Goal: Task Accomplishment & Management: Manage account settings

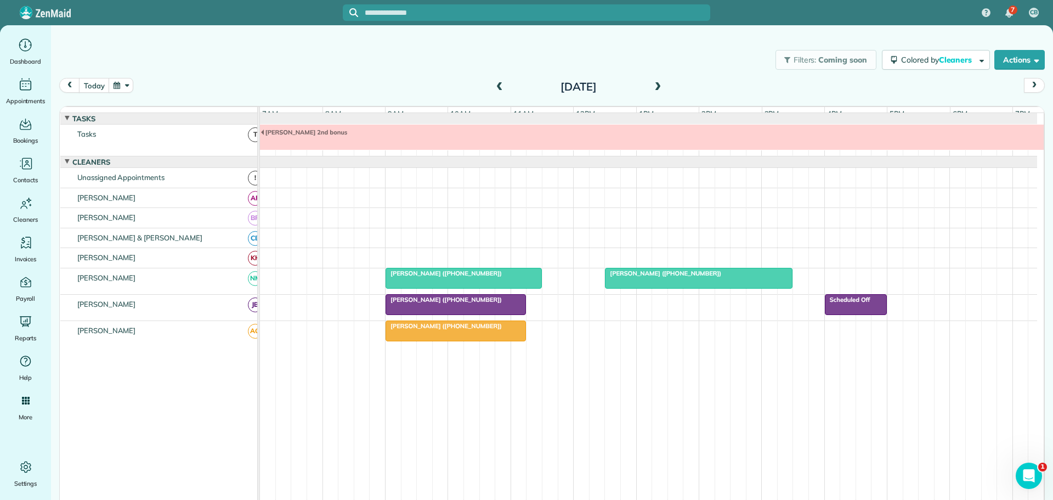
scroll to position [8, 0]
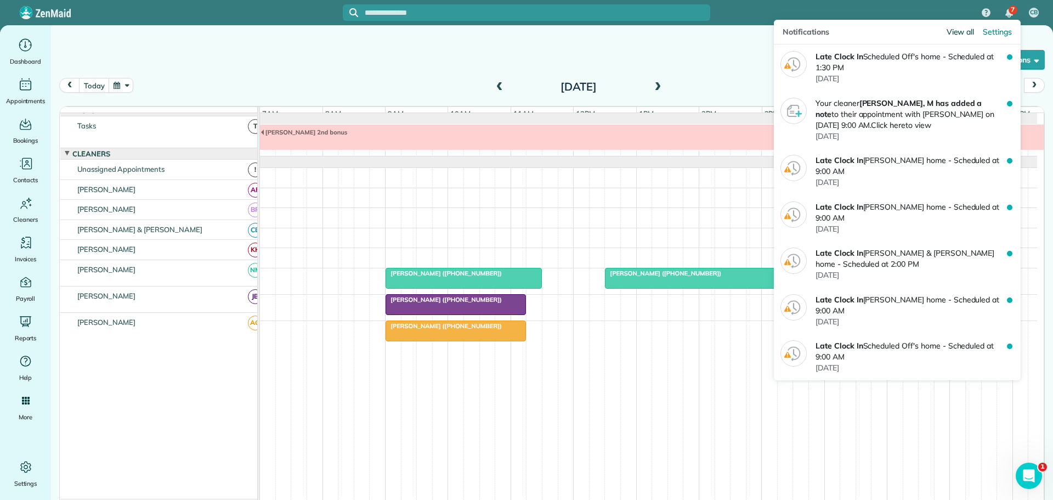
click at [958, 32] on span "View all" at bounding box center [960, 31] width 28 height 11
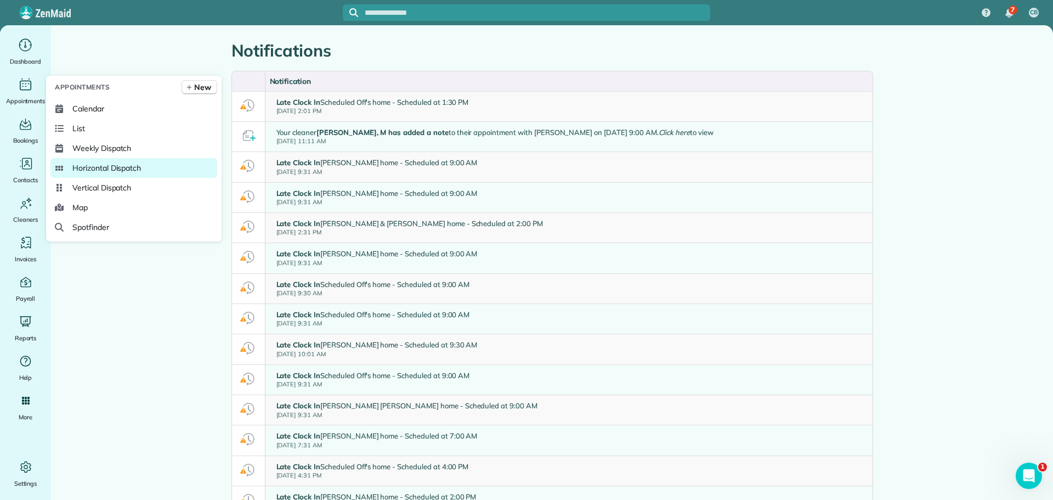
click at [104, 167] on span "Horizontal Dispatch" at bounding box center [106, 167] width 69 height 11
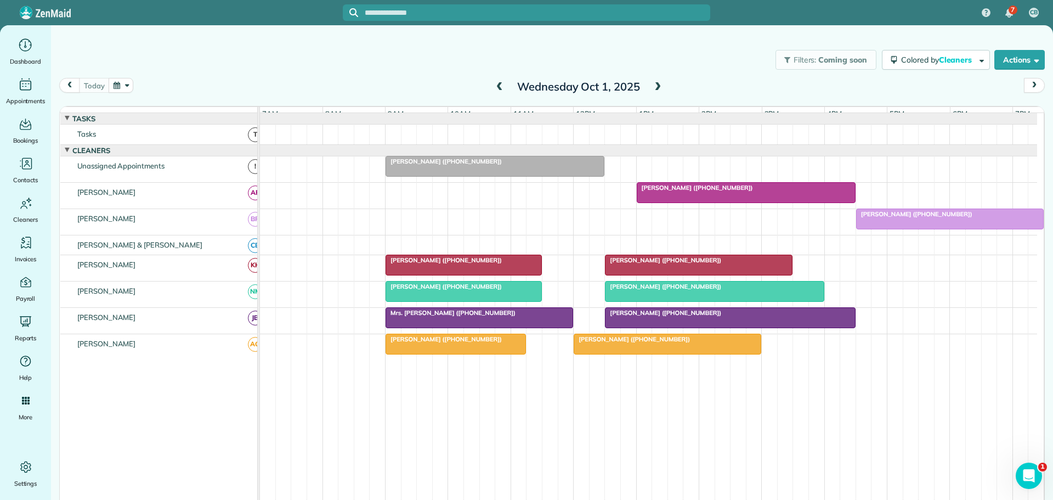
click at [654, 86] on span at bounding box center [657, 87] width 12 height 10
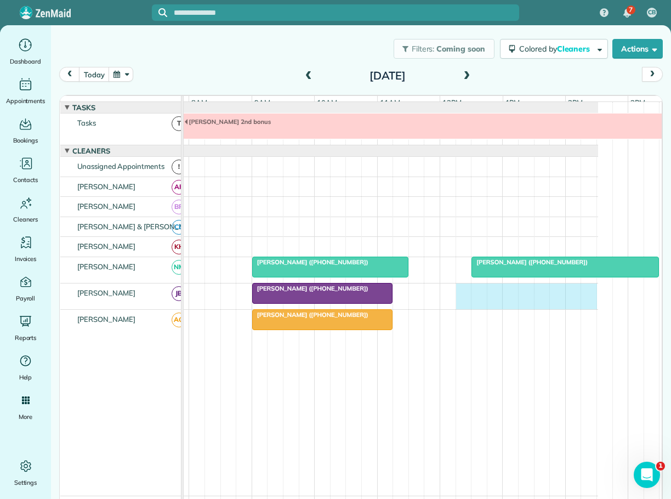
scroll to position [0, 71]
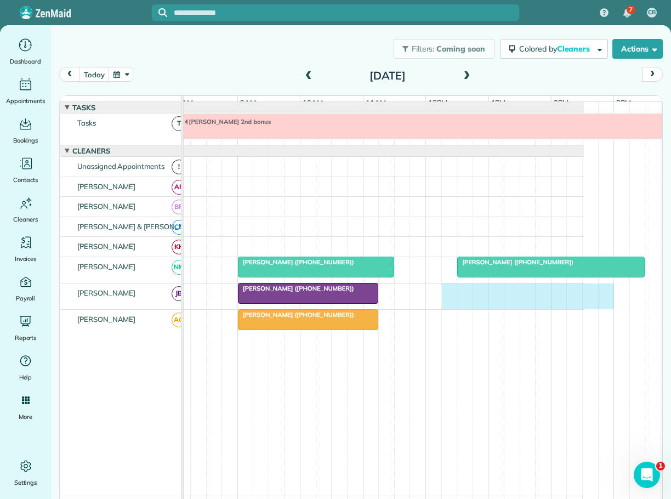
drag, startPoint x: 515, startPoint y: 296, endPoint x: 608, endPoint y: 302, distance: 92.9
click at [584, 302] on div "Alan Needle (+17325391049) Scheduled Off" at bounding box center [348, 296] width 472 height 26
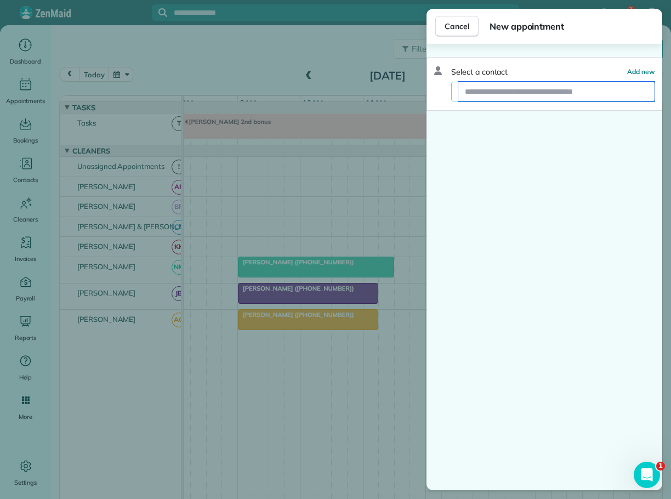
click at [513, 90] on input "text" at bounding box center [556, 92] width 196 height 20
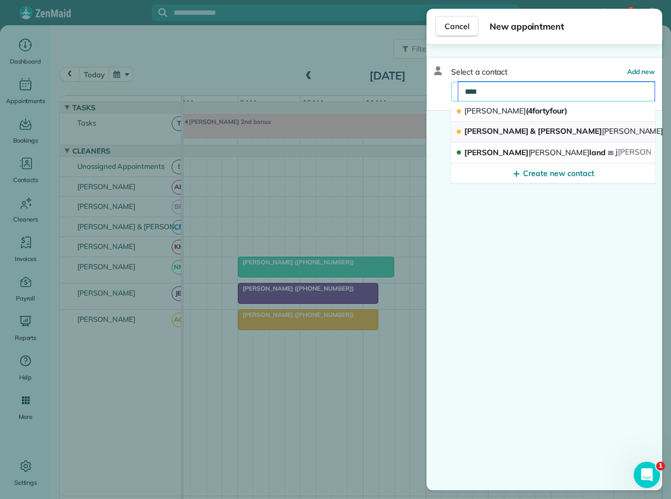
type input "****"
click at [492, 131] on span "Richard & Diane Kirk man (Chinkapin Rental)" at bounding box center [607, 131] width 286 height 10
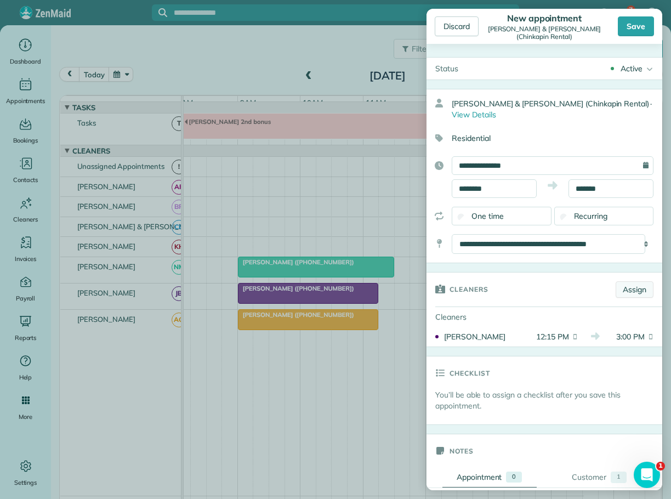
click at [630, 292] on link "Assign" at bounding box center [635, 289] width 38 height 16
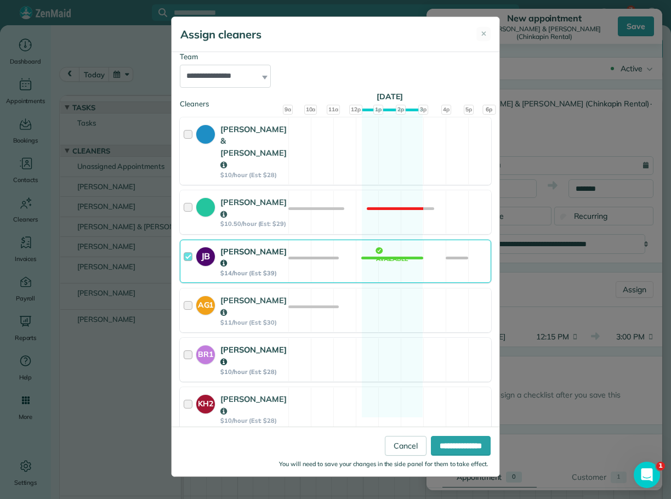
scroll to position [126, 0]
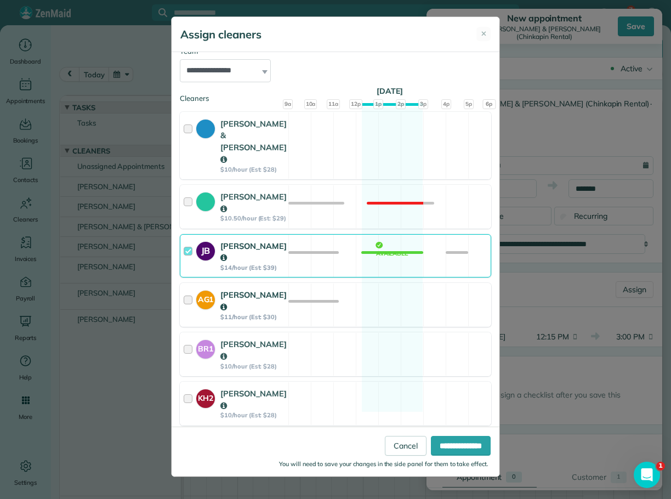
click at [188, 289] on div at bounding box center [190, 305] width 13 height 32
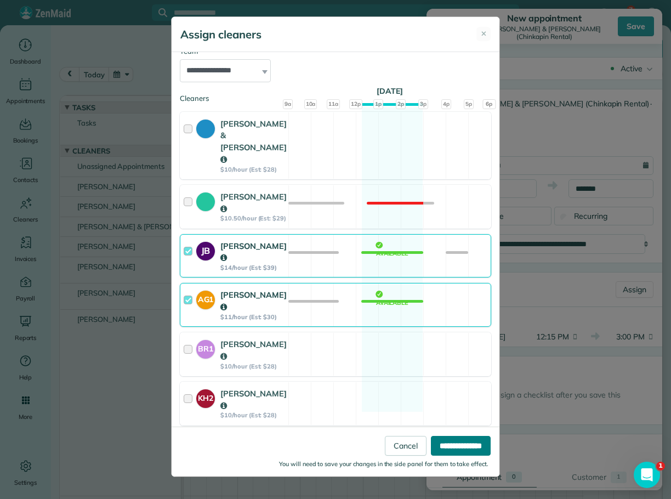
click at [439, 445] on input "**********" at bounding box center [461, 446] width 60 height 20
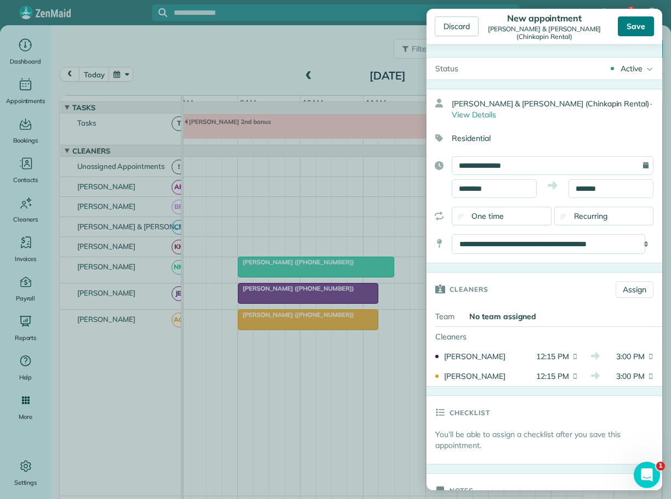
click at [628, 25] on div "Save" at bounding box center [636, 26] width 36 height 20
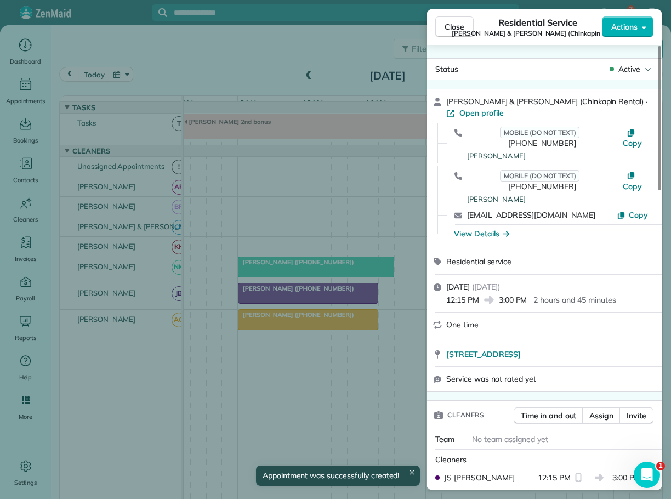
drag, startPoint x: 451, startPoint y: 24, endPoint x: 577, endPoint y: 214, distance: 228.7
click at [452, 24] on span "Close" at bounding box center [455, 26] width 20 height 11
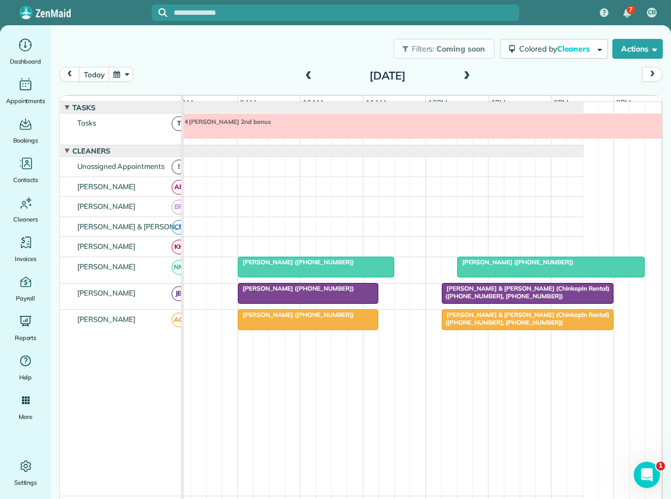
click at [464, 70] on span at bounding box center [467, 76] width 12 height 16
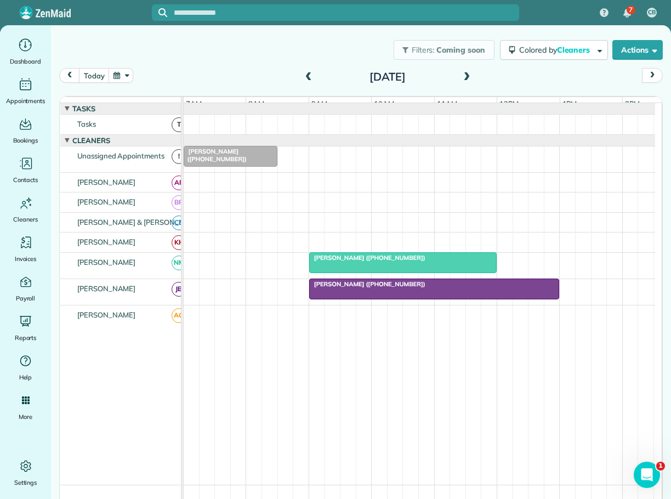
click at [303, 76] on span at bounding box center [309, 77] width 12 height 10
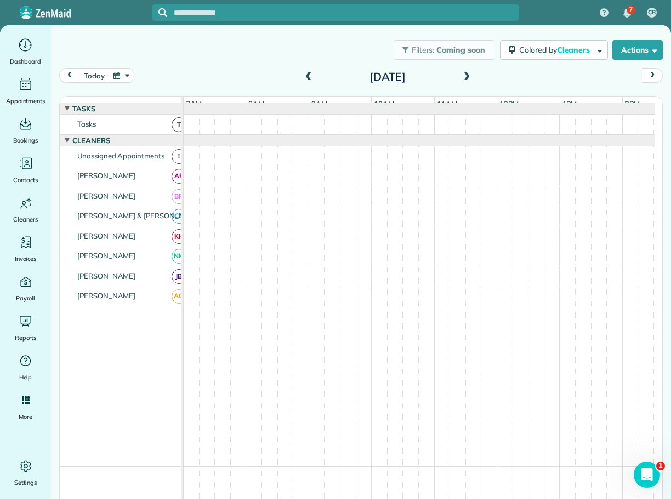
scroll to position [8, 0]
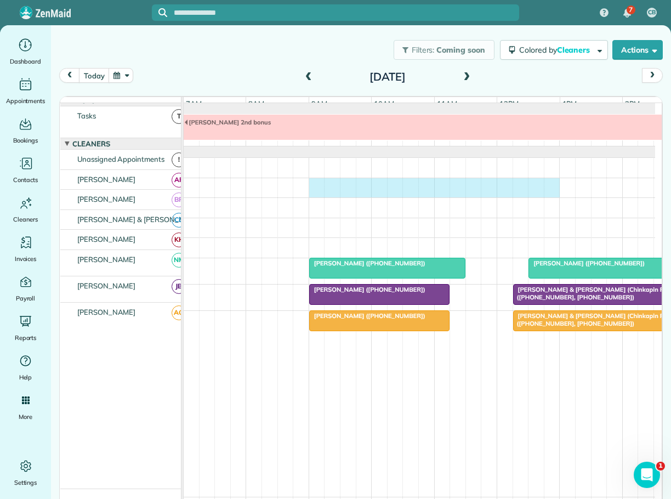
drag, startPoint x: 312, startPoint y: 189, endPoint x: 546, endPoint y: 198, distance: 234.3
click at [548, 198] on div at bounding box center [420, 188] width 472 height 20
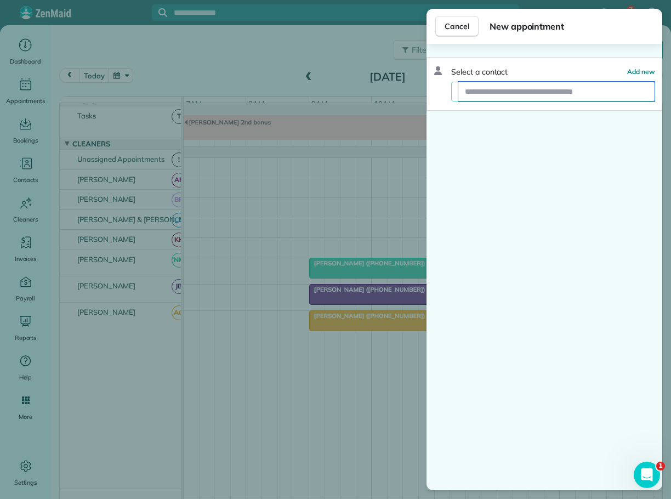
click at [503, 97] on input "text" at bounding box center [556, 92] width 196 height 20
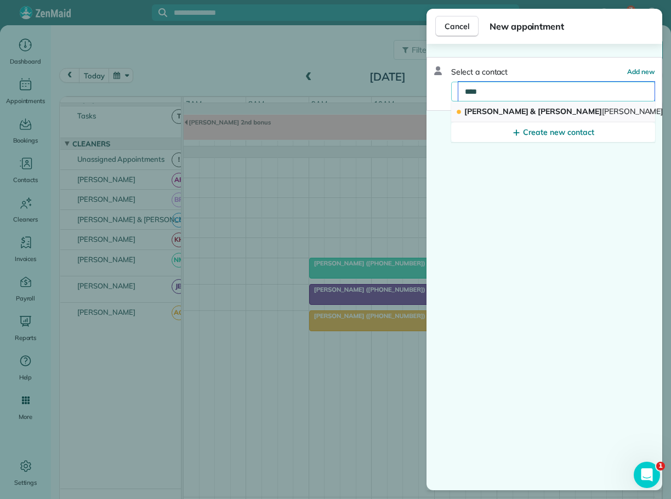
type input "****"
click at [500, 110] on span "Jason & Tiffany Hoke" at bounding box center [563, 111] width 198 height 10
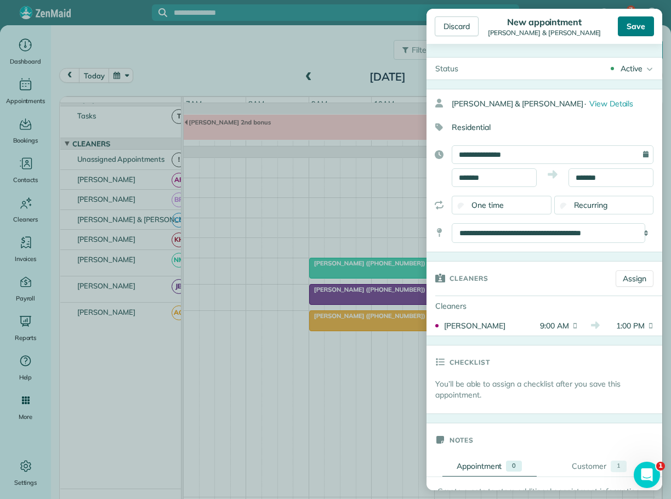
click at [637, 29] on div "Save" at bounding box center [636, 26] width 36 height 20
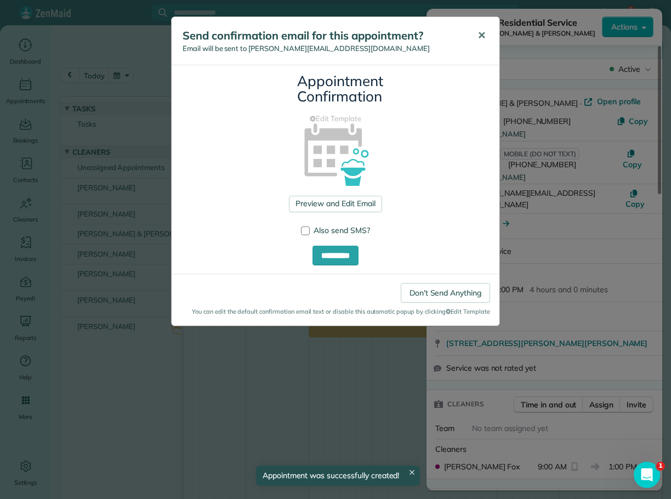
click at [478, 32] on span "✕" at bounding box center [482, 35] width 8 height 13
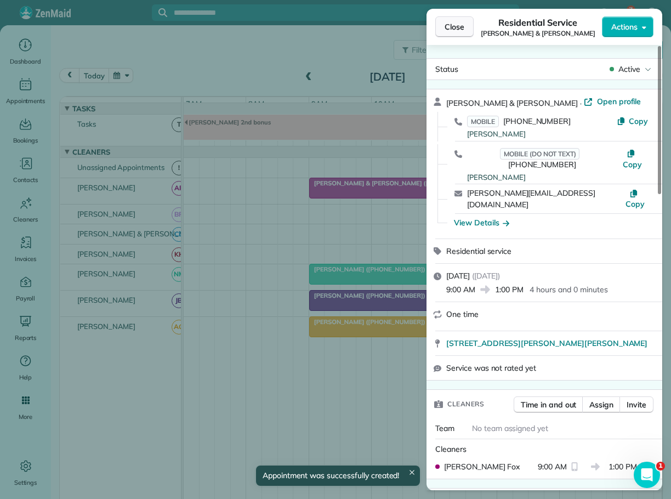
click at [448, 27] on span "Close" at bounding box center [455, 26] width 20 height 11
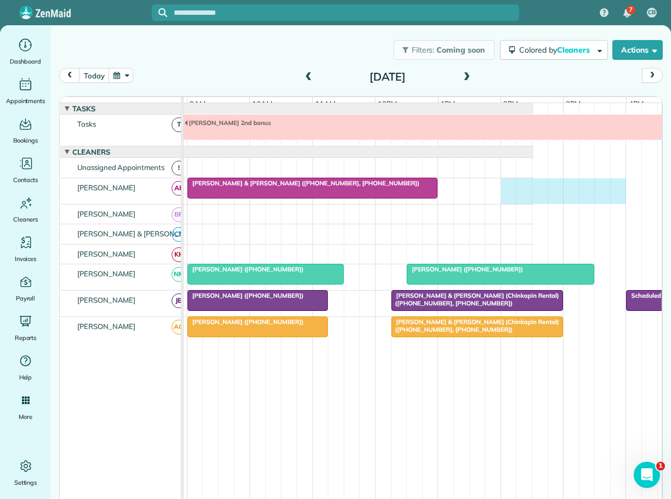
drag, startPoint x: 626, startPoint y: 195, endPoint x: 622, endPoint y: 199, distance: 5.8
click at [534, 199] on div "Jason & Tiffany Hoke (+19197495360, +19196566868)" at bounding box center [298, 191] width 472 height 26
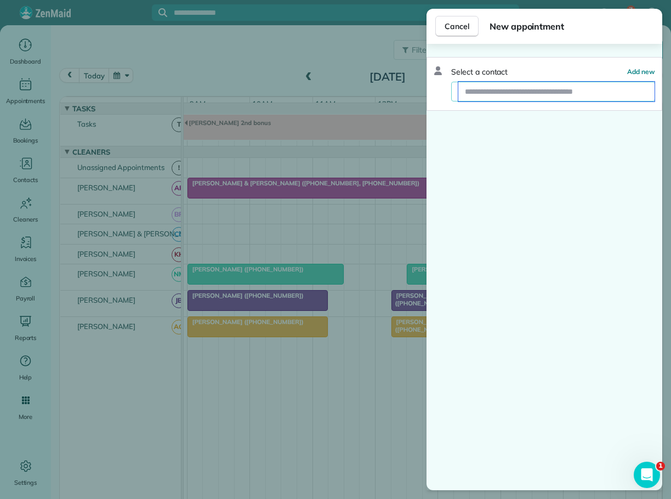
click at [529, 94] on input "text" at bounding box center [556, 92] width 196 height 20
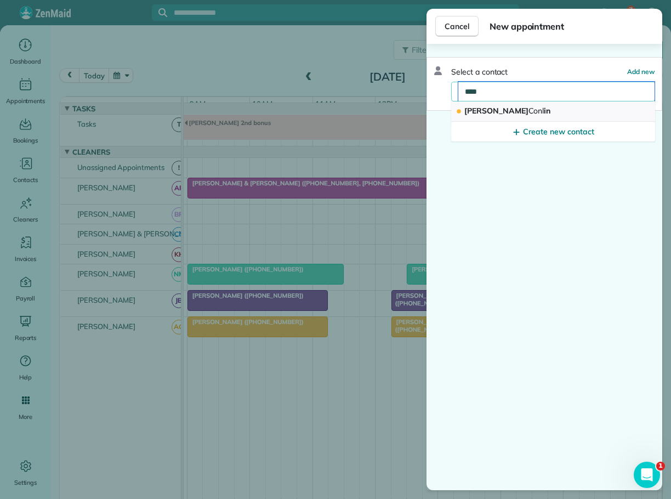
type input "****"
click at [529, 107] on span "Conl" at bounding box center [537, 111] width 16 height 10
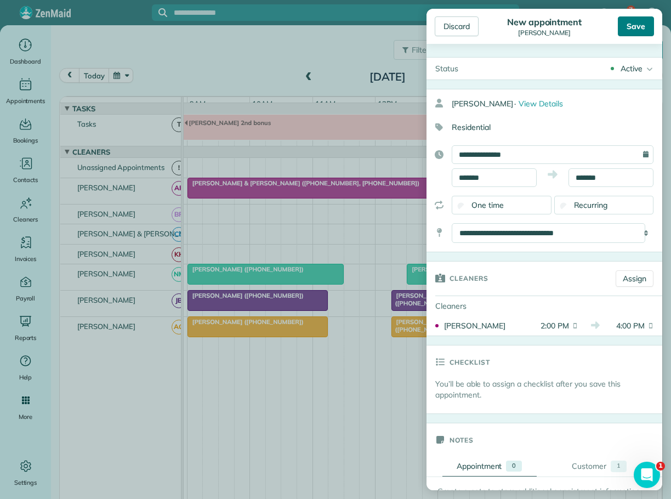
click at [627, 26] on div "Save" at bounding box center [636, 26] width 36 height 20
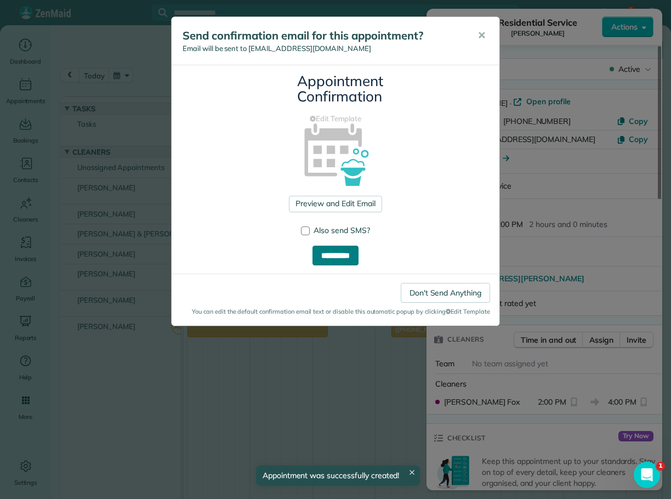
click at [335, 256] on input "**********" at bounding box center [336, 256] width 46 height 20
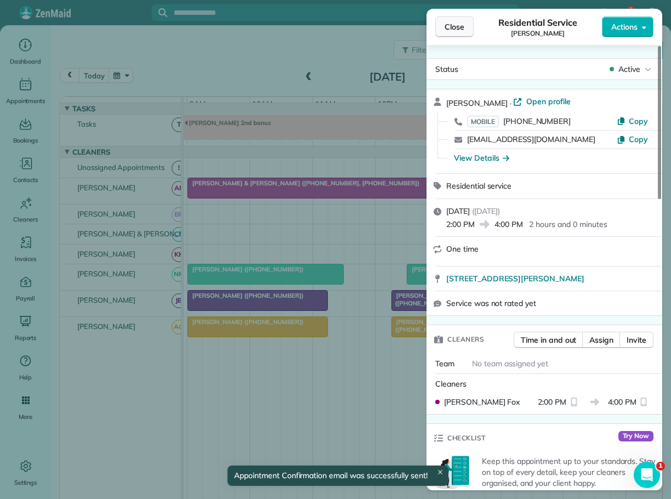
click at [457, 25] on span "Close" at bounding box center [455, 26] width 20 height 11
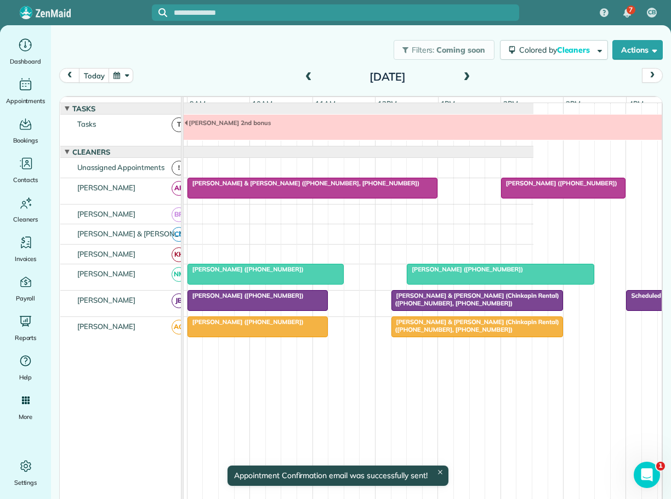
click at [317, 187] on span "Jason & Tiffany Hoke (+19197495360, +19196566868)" at bounding box center [303, 183] width 233 height 8
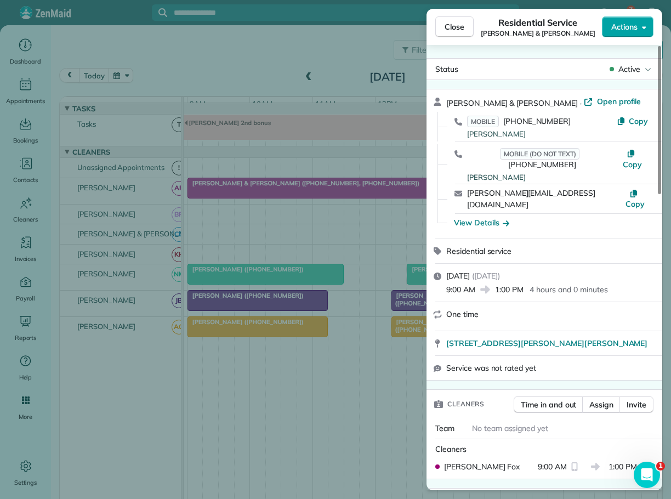
click at [618, 24] on span "Actions" at bounding box center [624, 26] width 26 height 11
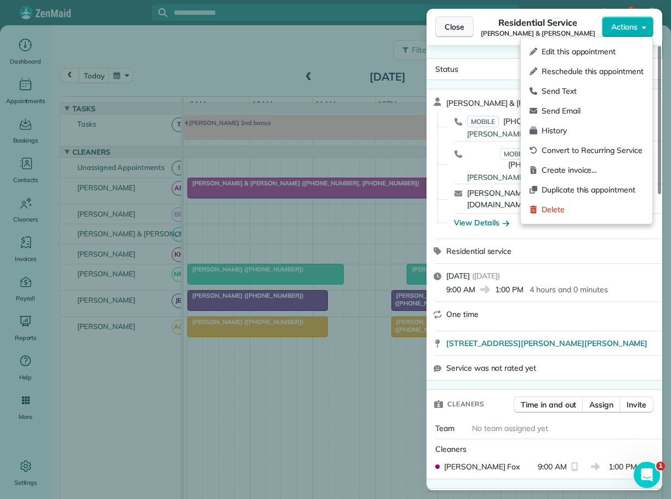
click at [464, 27] on button "Close" at bounding box center [454, 26] width 38 height 21
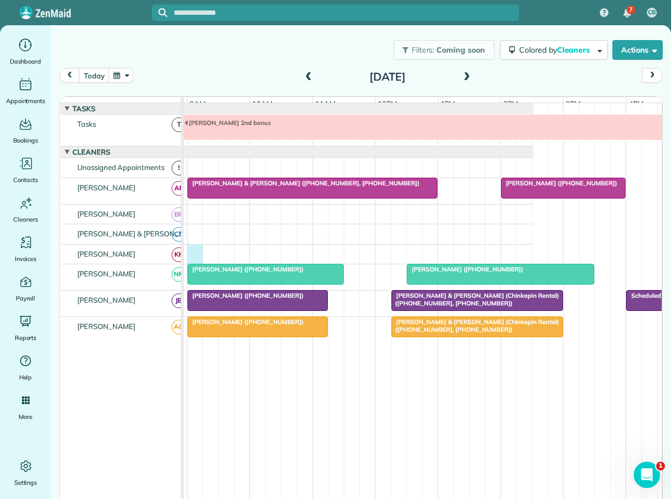
scroll to position [0, 95]
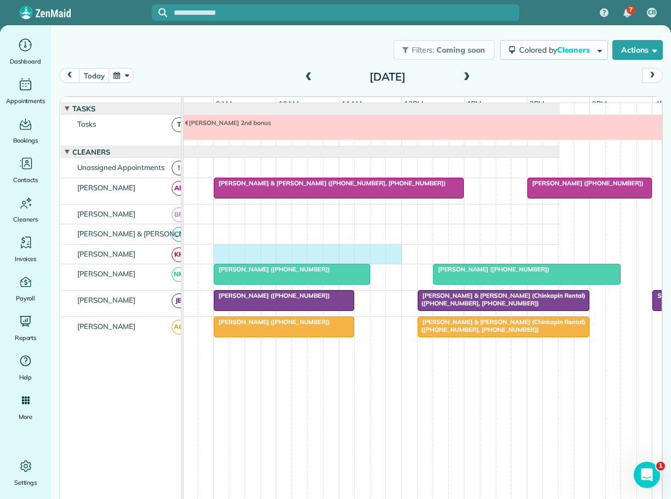
drag, startPoint x: 190, startPoint y: 257, endPoint x: 385, endPoint y: 258, distance: 194.7
click at [388, 258] on div at bounding box center [324, 255] width 472 height 20
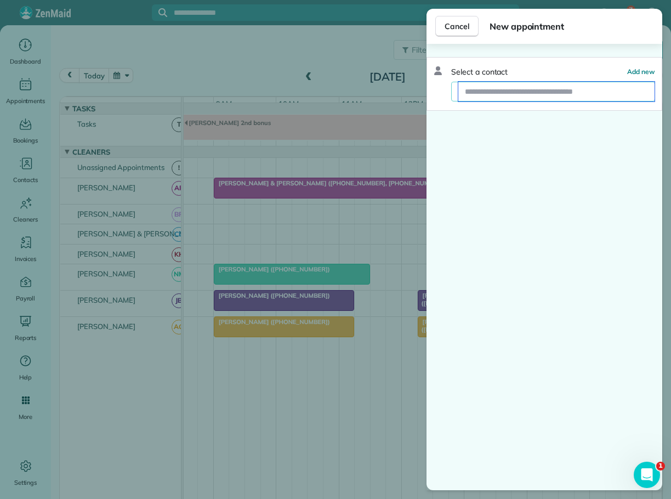
click at [469, 91] on input "text" at bounding box center [556, 92] width 196 height 20
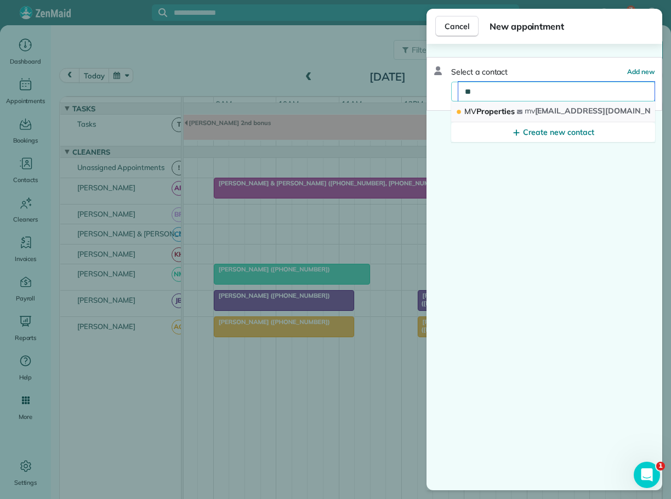
type input "**"
click at [483, 114] on span "MV Properties" at bounding box center [489, 111] width 50 height 10
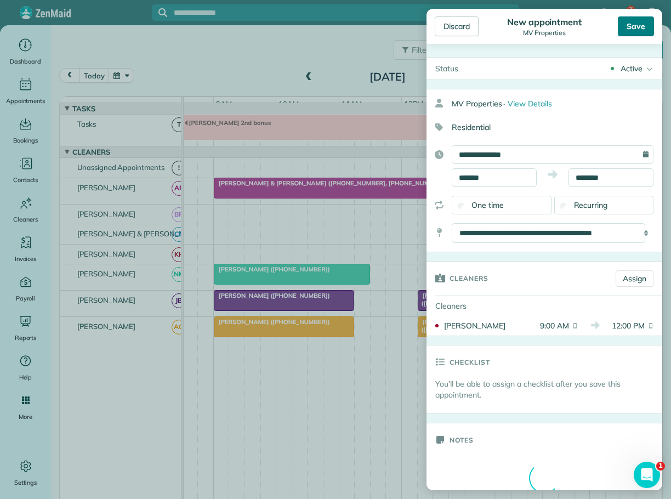
click at [633, 26] on div "Save" at bounding box center [636, 26] width 36 height 20
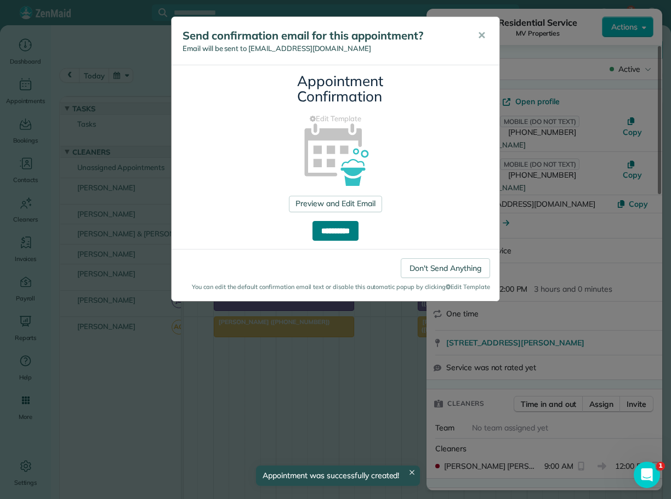
click at [339, 231] on input "**********" at bounding box center [336, 231] width 46 height 20
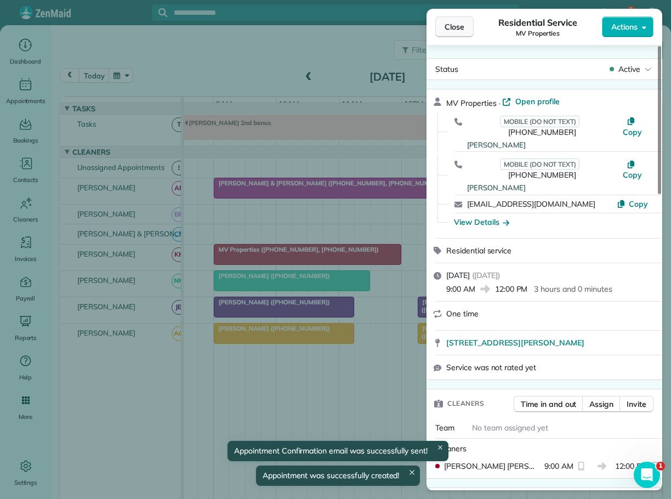
click at [450, 27] on span "Close" at bounding box center [455, 26] width 20 height 11
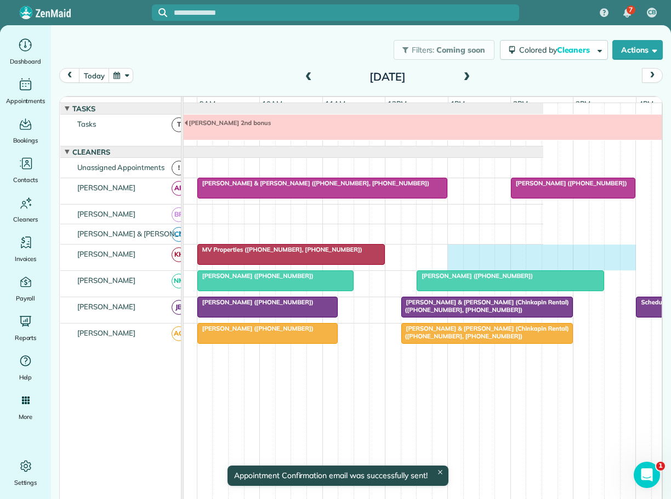
scroll to position [0, 117]
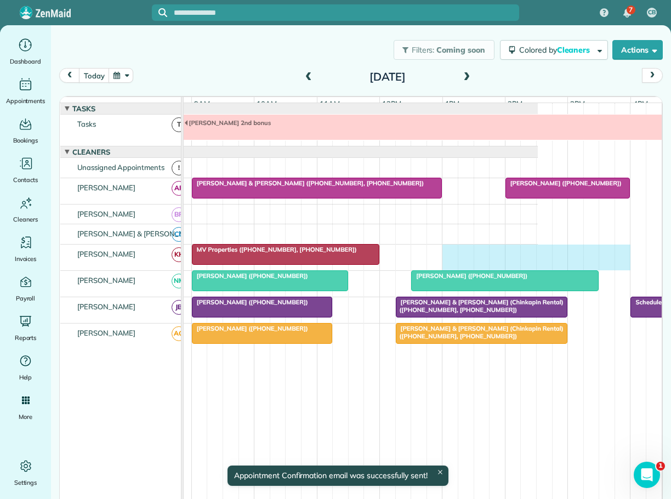
drag, startPoint x: 467, startPoint y: 253, endPoint x: 636, endPoint y: 264, distance: 169.8
click at [538, 263] on div "MV Properties ([PHONE_NUMBER], [PHONE_NUMBER])" at bounding box center [302, 258] width 472 height 26
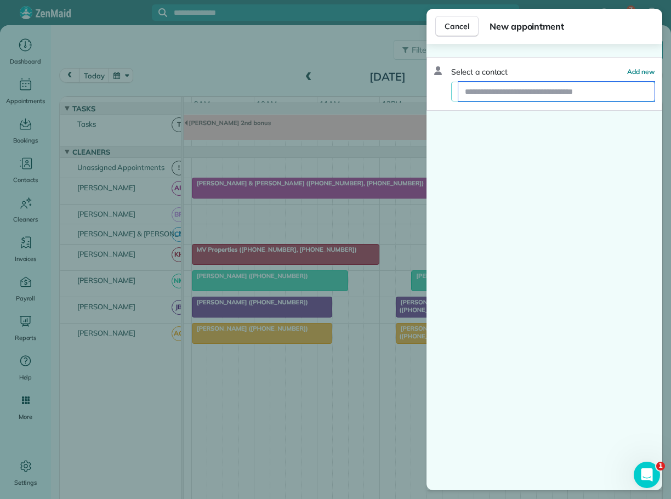
click at [473, 95] on input "text" at bounding box center [556, 92] width 196 height 20
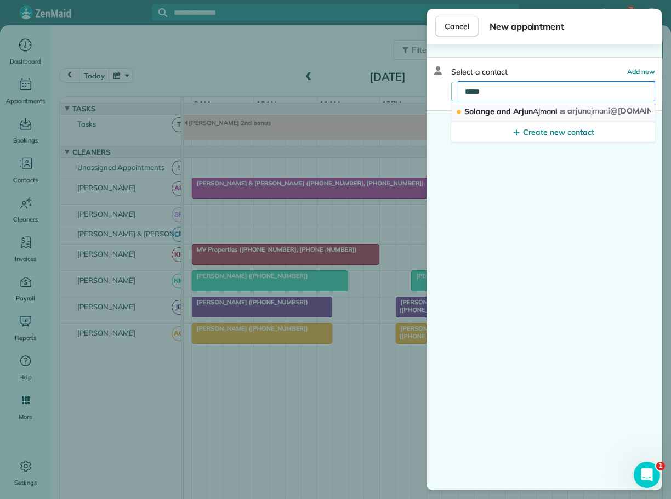
type input "*****"
click at [481, 110] on span "Solange and Arjun Ajman i" at bounding box center [510, 111] width 93 height 10
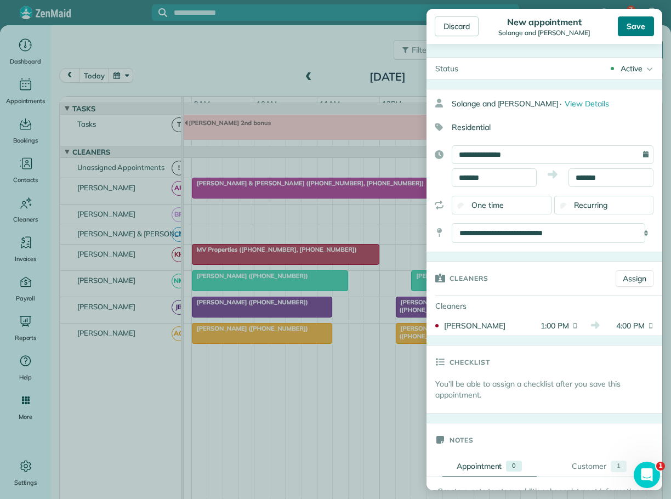
click at [628, 26] on div "Save" at bounding box center [636, 26] width 36 height 20
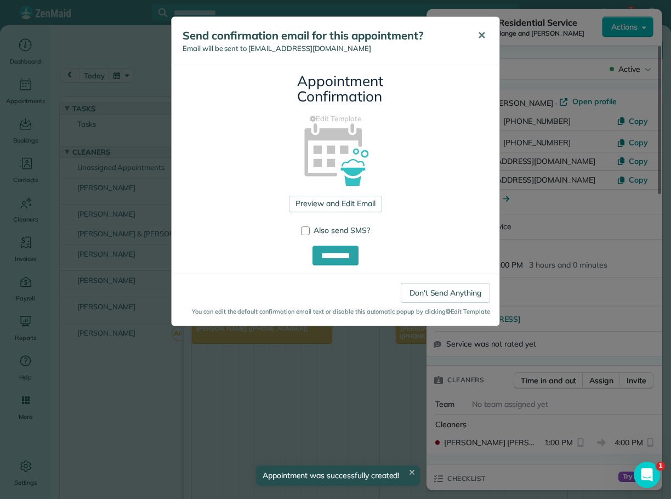
click at [483, 33] on span "✕" at bounding box center [482, 35] width 8 height 13
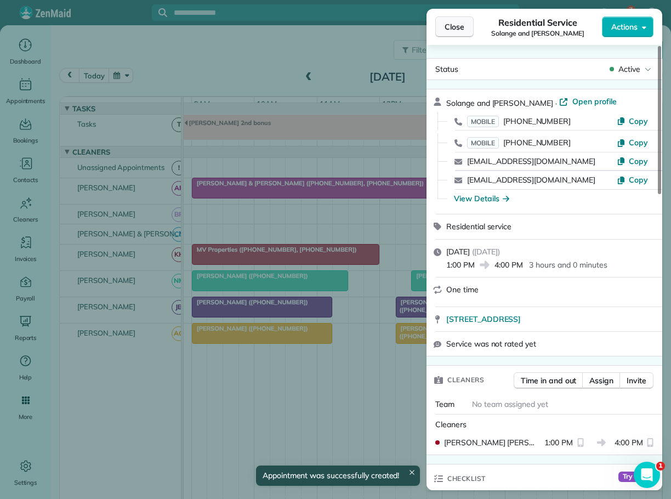
click at [444, 27] on button "Close" at bounding box center [454, 26] width 38 height 21
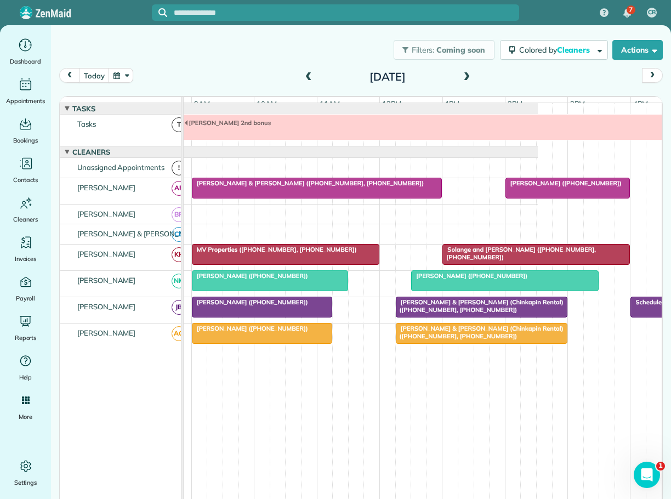
click at [462, 76] on span at bounding box center [467, 77] width 12 height 10
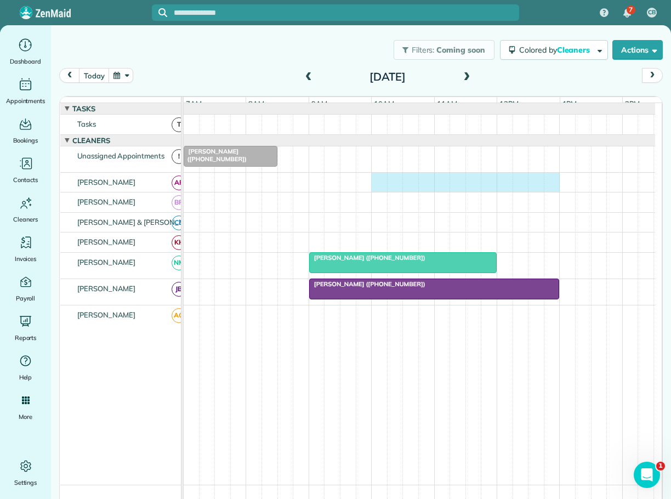
drag, startPoint x: 376, startPoint y: 185, endPoint x: 548, endPoint y: 198, distance: 173.2
click at [548, 192] on div at bounding box center [420, 183] width 472 height 20
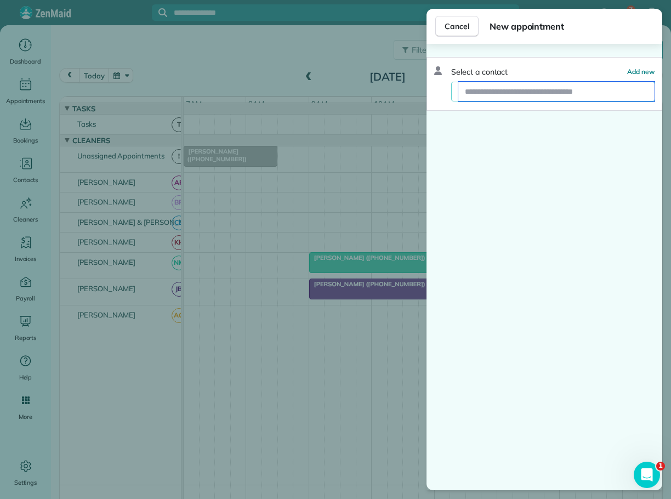
click at [527, 88] on input "text" at bounding box center [556, 92] width 196 height 20
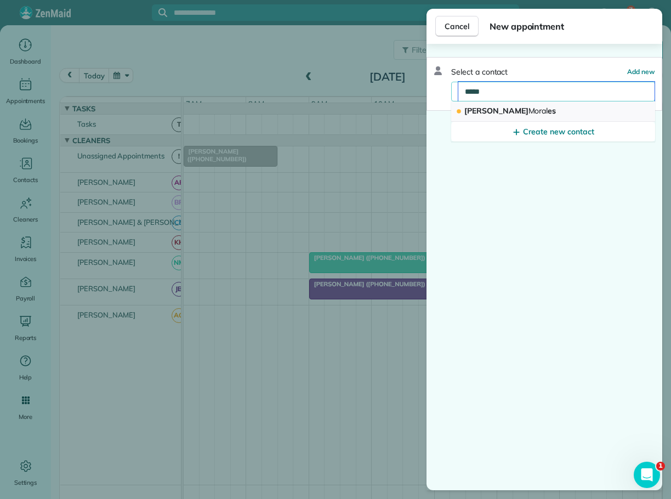
type input "*****"
click at [493, 109] on span "Antonio Moral es" at bounding box center [510, 111] width 92 height 10
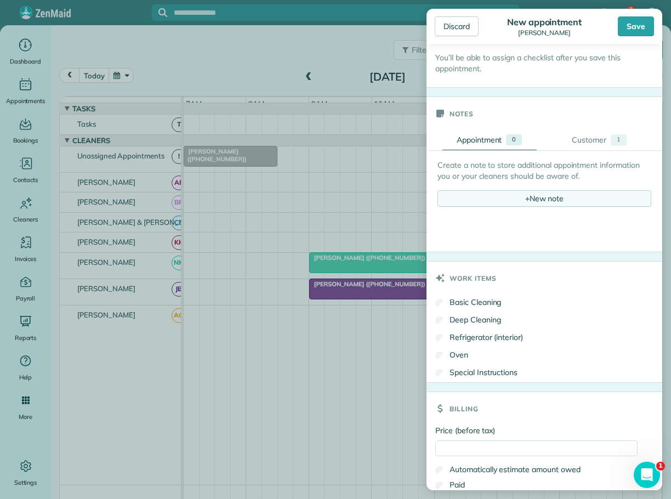
scroll to position [329, 0]
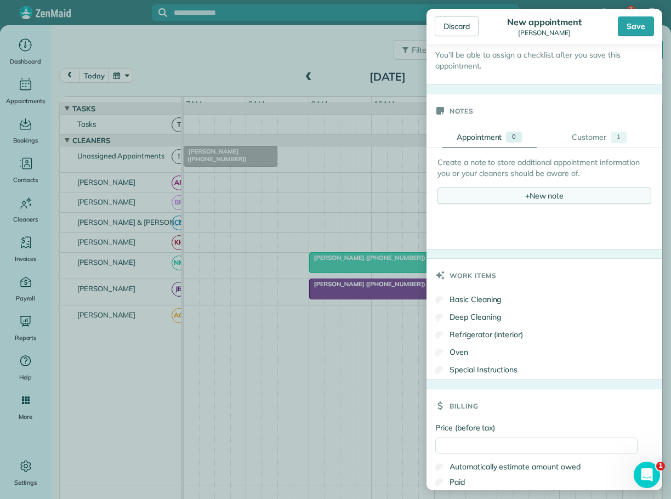
click at [544, 193] on div "+ New note" at bounding box center [545, 196] width 214 height 16
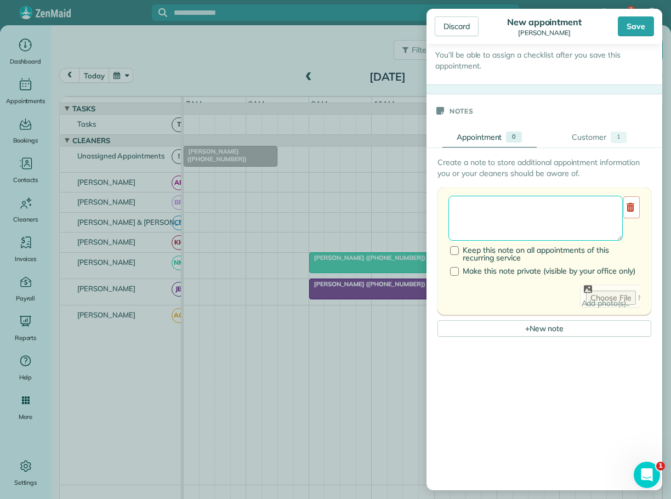
click at [498, 210] on textarea at bounding box center [536, 218] width 174 height 45
type textarea "**********"
click at [635, 30] on div "Save" at bounding box center [636, 26] width 36 height 20
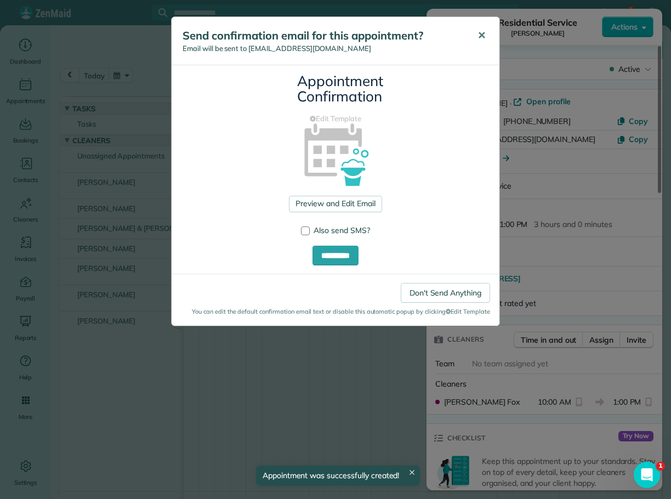
click at [483, 36] on span "✕" at bounding box center [482, 35] width 8 height 13
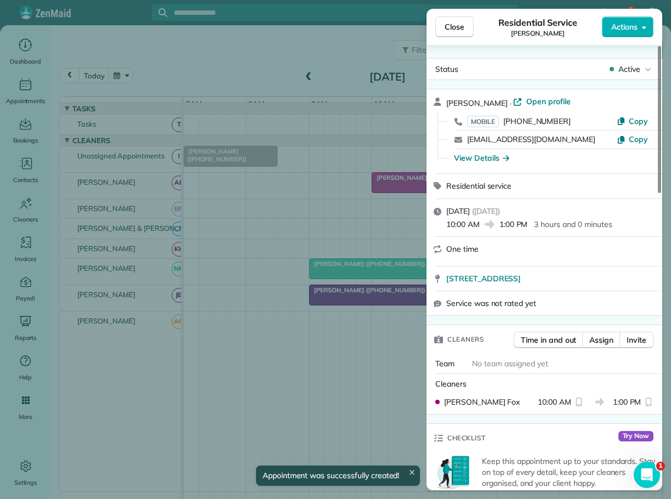
drag, startPoint x: 453, startPoint y: 27, endPoint x: 475, endPoint y: 70, distance: 48.6
click at [453, 28] on span "Close" at bounding box center [455, 26] width 20 height 11
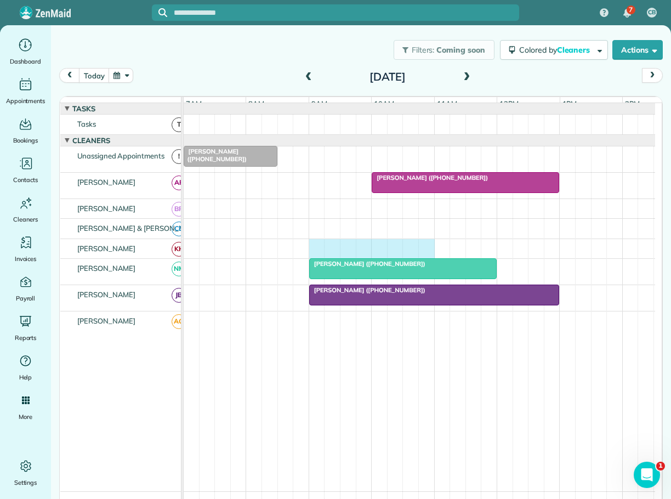
drag, startPoint x: 313, startPoint y: 251, endPoint x: 419, endPoint y: 254, distance: 106.4
click at [419, 254] on div at bounding box center [420, 249] width 472 height 20
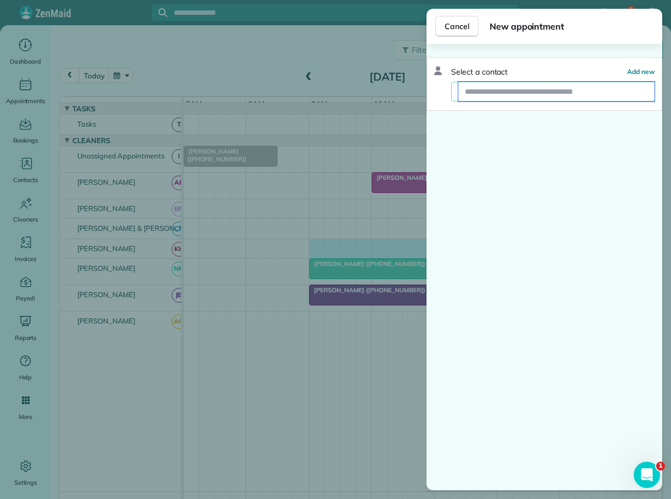
click at [503, 94] on input "text" at bounding box center [556, 92] width 196 height 20
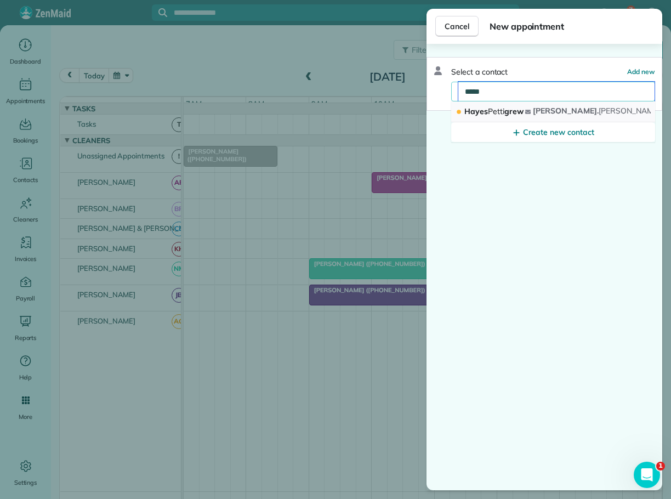
type input "*****"
click at [493, 112] on span "Petti" at bounding box center [496, 111] width 16 height 10
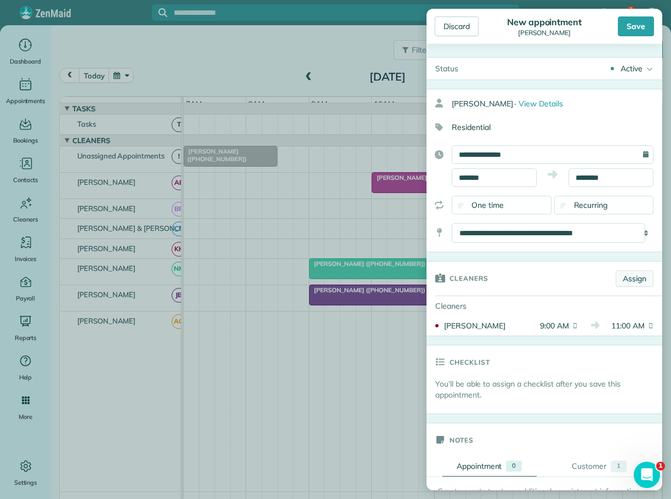
click at [623, 280] on link "Assign" at bounding box center [635, 278] width 38 height 16
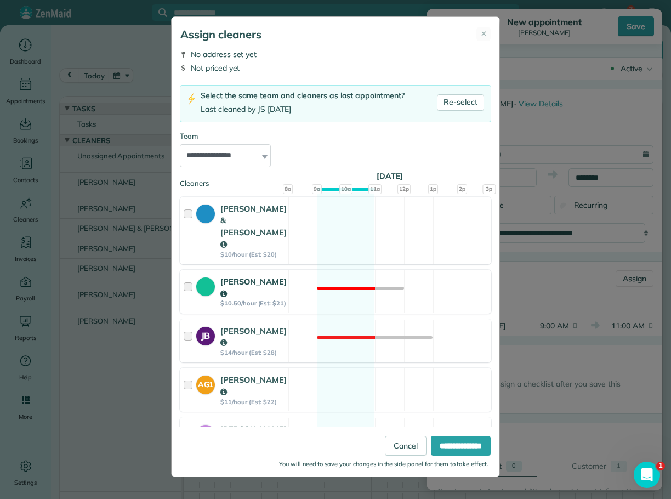
scroll to position [126, 0]
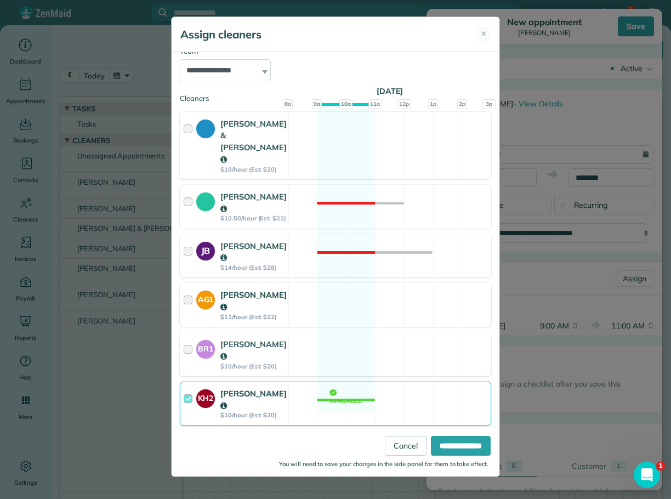
click at [186, 289] on div at bounding box center [190, 305] width 13 height 32
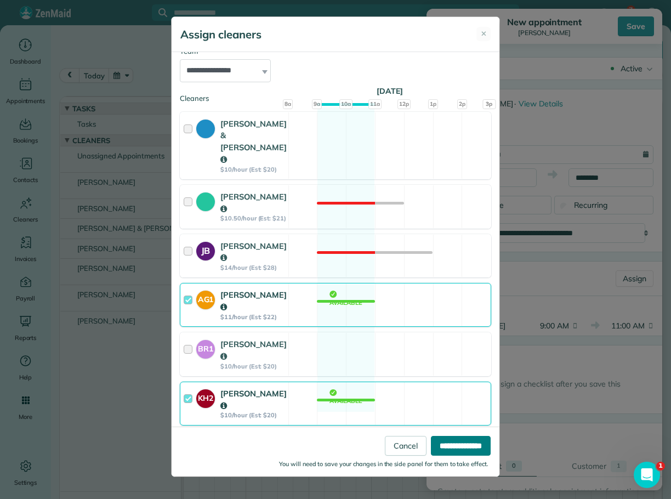
click at [455, 446] on input "**********" at bounding box center [461, 446] width 60 height 20
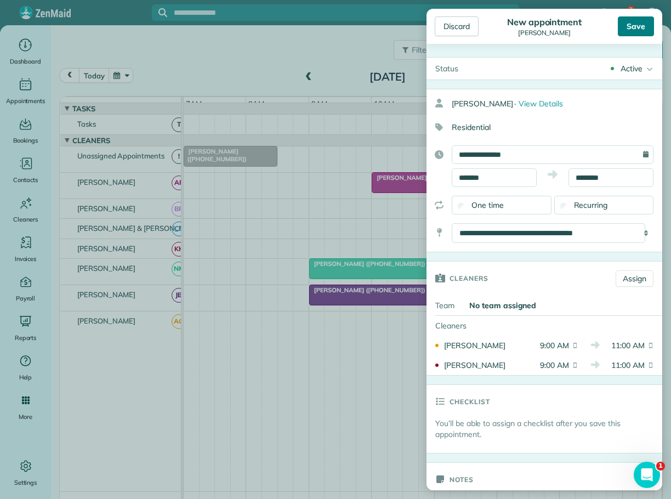
click at [634, 23] on div "Save" at bounding box center [636, 26] width 36 height 20
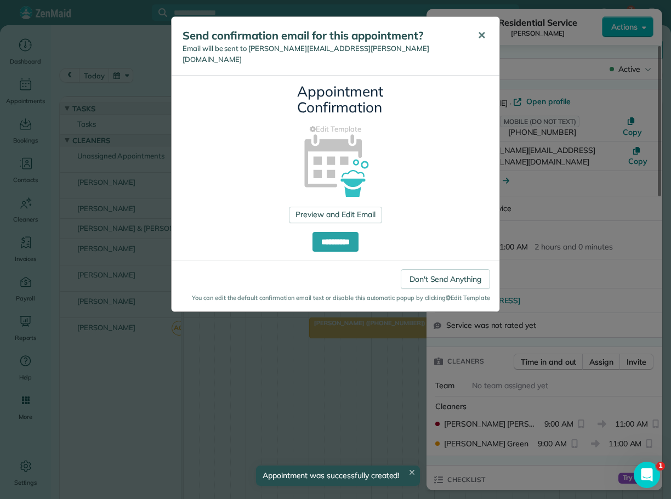
click at [480, 36] on span "✕" at bounding box center [482, 35] width 8 height 13
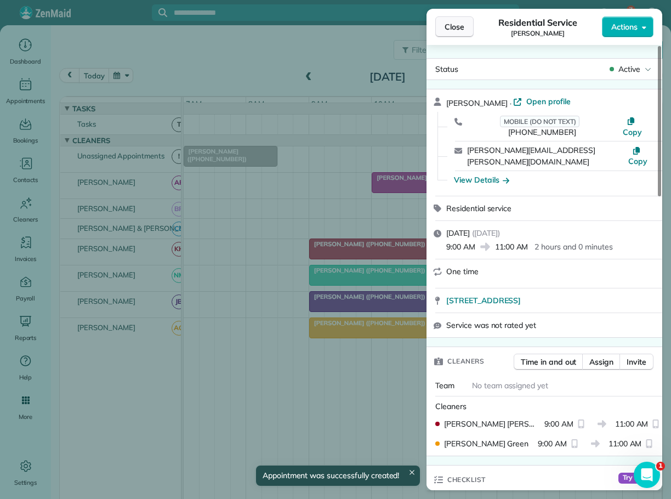
click at [447, 25] on span "Close" at bounding box center [455, 26] width 20 height 11
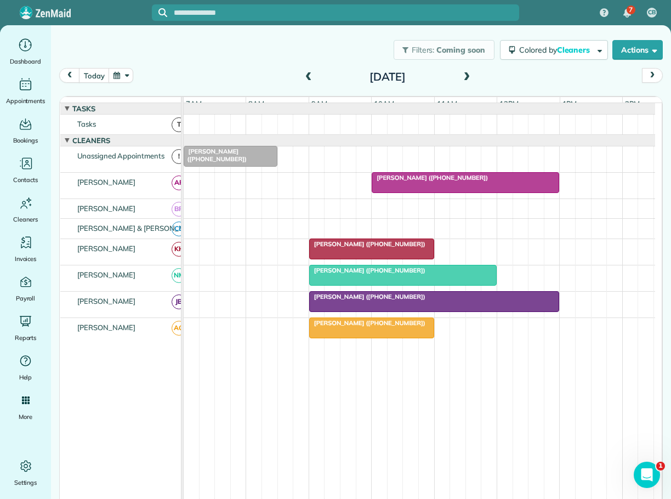
scroll to position [11, 0]
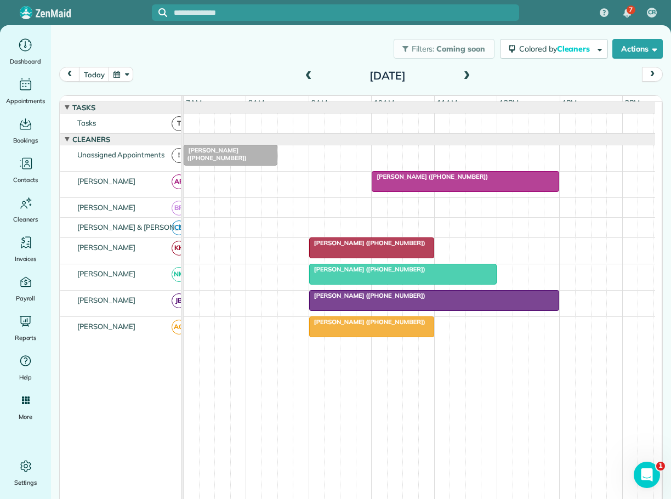
click at [360, 326] on span "[PERSON_NAME] ([PHONE_NUMBER])" at bounding box center [367, 322] width 117 height 8
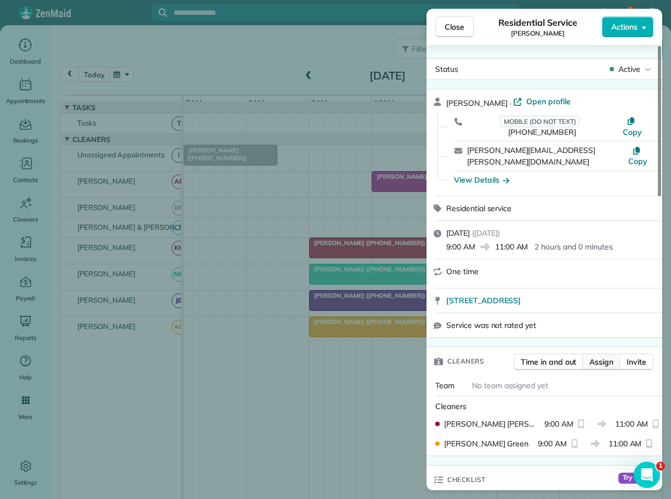
click at [595, 356] on span "Assign" at bounding box center [601, 361] width 24 height 11
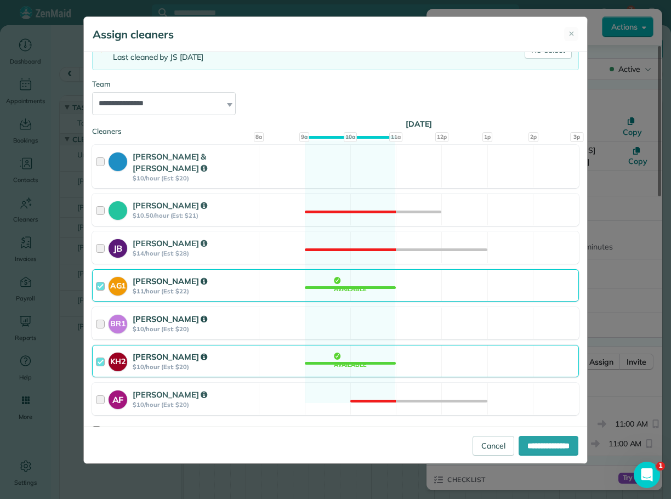
scroll to position [98, 0]
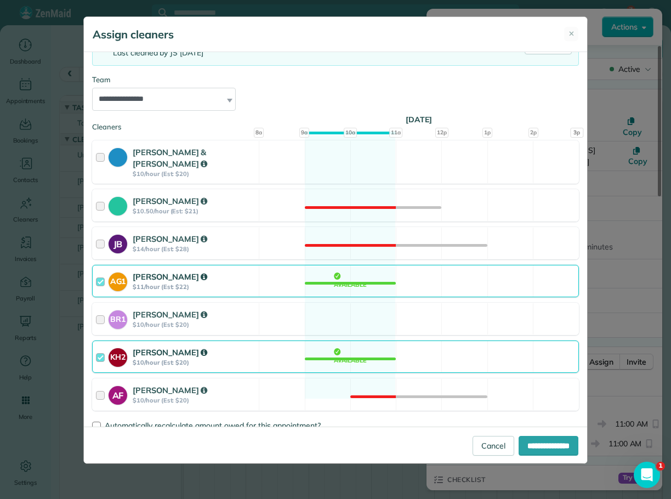
click at [97, 347] on div at bounding box center [102, 357] width 13 height 20
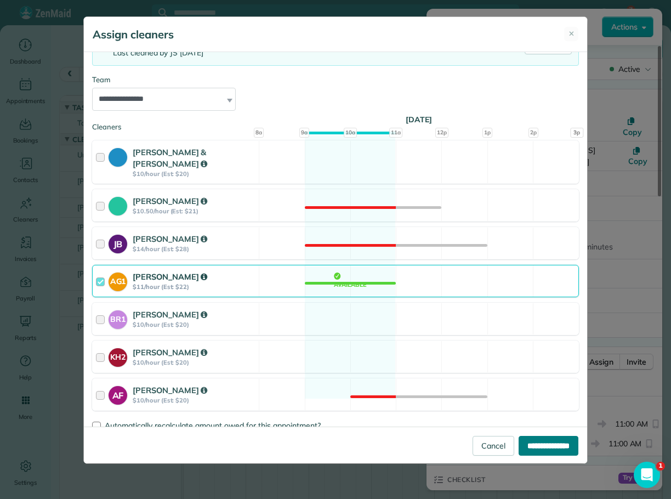
click at [531, 442] on input "**********" at bounding box center [549, 446] width 60 height 20
type input "**********"
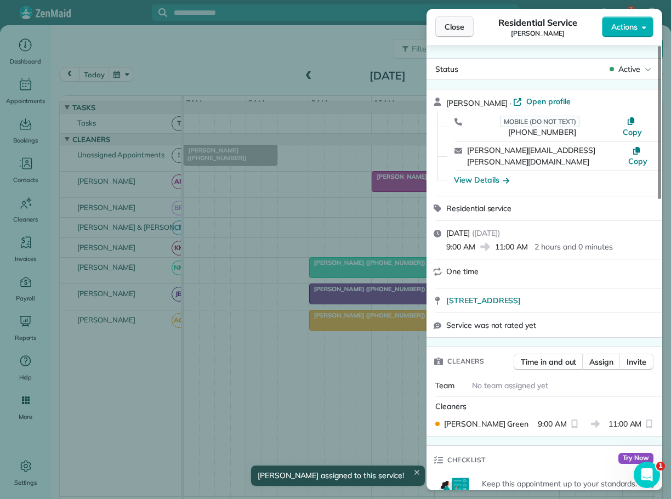
click at [455, 26] on span "Close" at bounding box center [455, 26] width 20 height 11
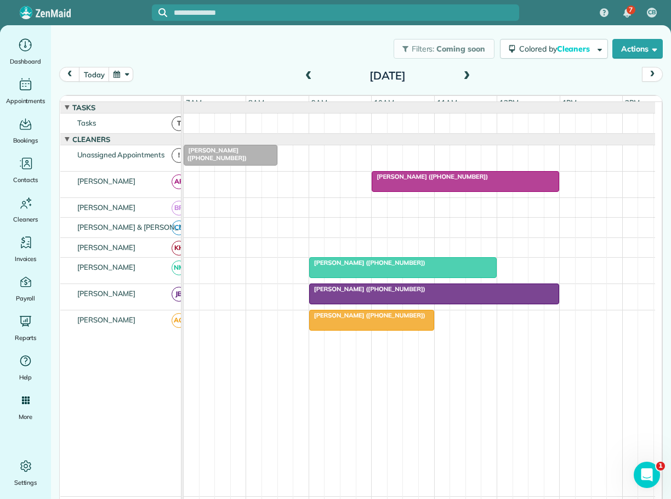
click at [432, 329] on link "[PERSON_NAME] ([PHONE_NUMBER])" at bounding box center [371, 320] width 125 height 21
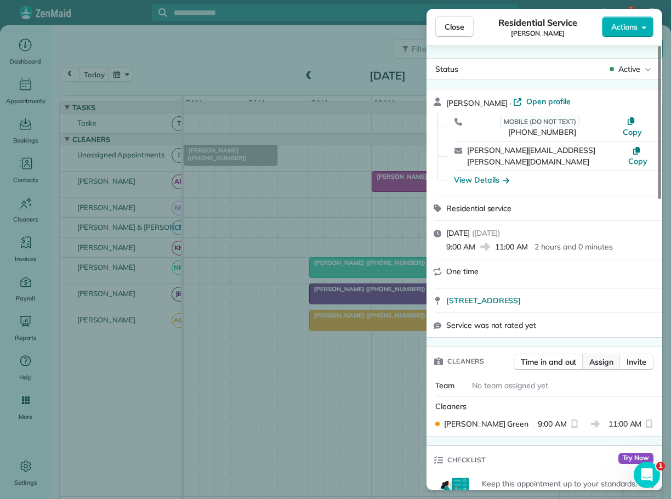
click at [599, 356] on span "Assign" at bounding box center [601, 361] width 24 height 11
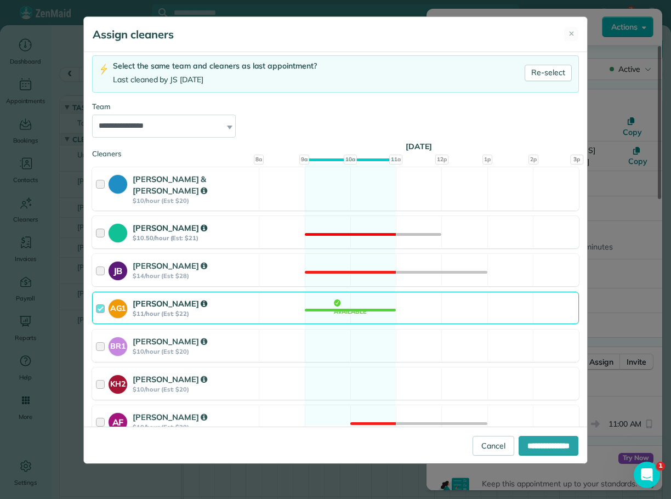
scroll to position [98, 0]
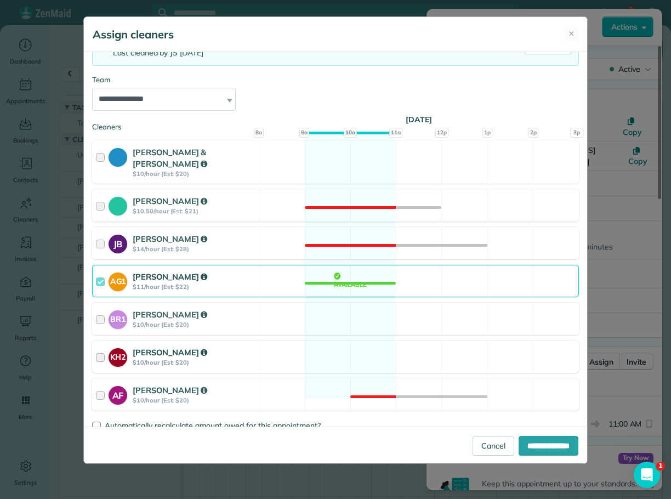
click at [99, 347] on div at bounding box center [102, 357] width 13 height 20
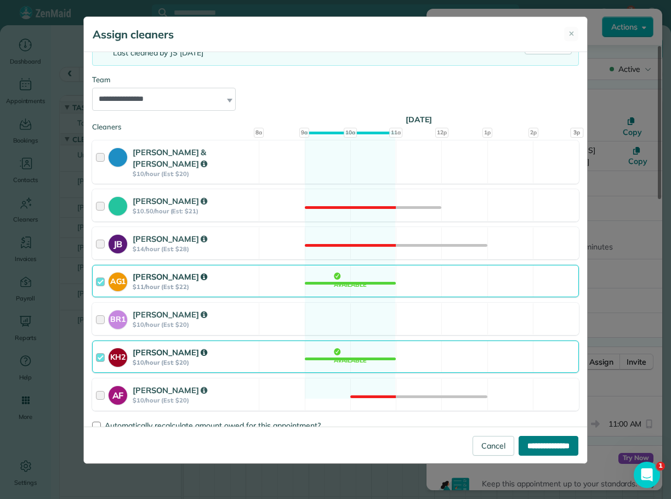
click at [544, 443] on input "**********" at bounding box center [549, 446] width 60 height 20
type input "**********"
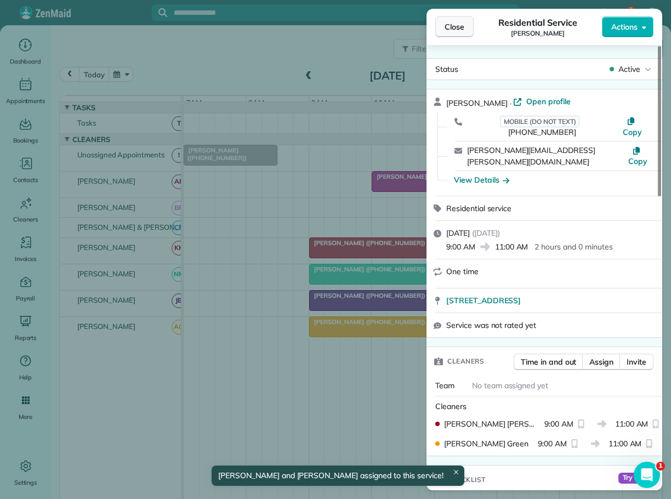
click at [451, 29] on span "Close" at bounding box center [455, 26] width 20 height 11
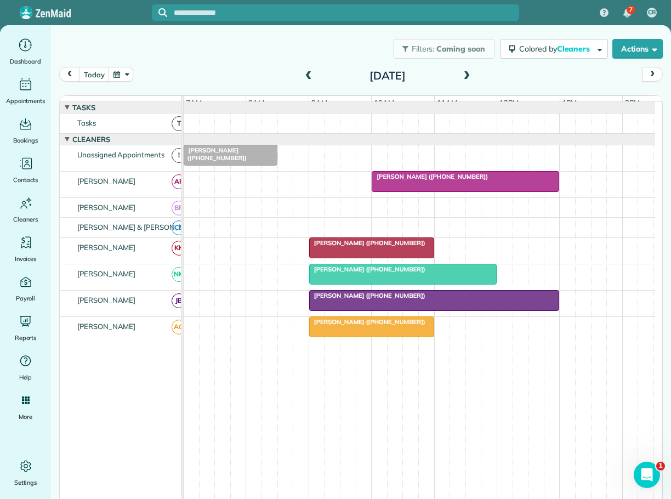
click at [303, 75] on span at bounding box center [309, 76] width 12 height 10
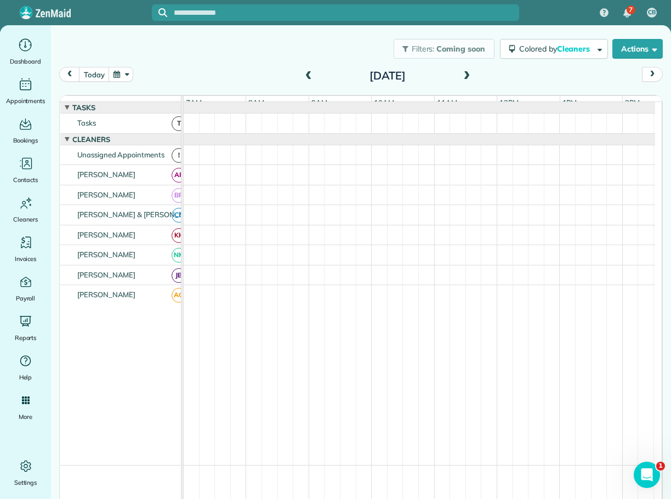
scroll to position [10, 0]
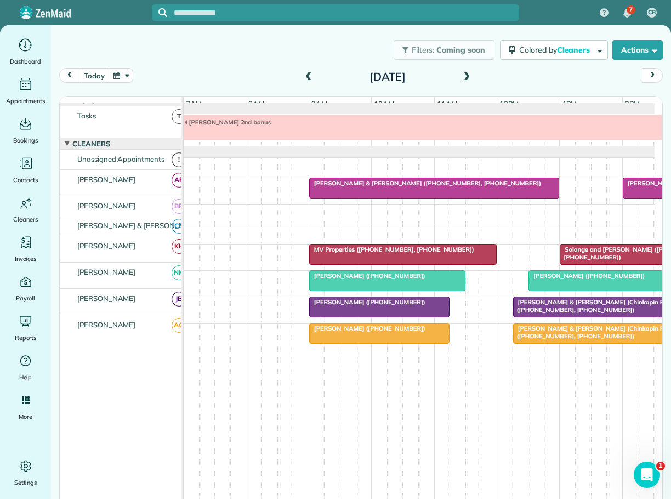
click at [461, 72] on span at bounding box center [467, 77] width 12 height 10
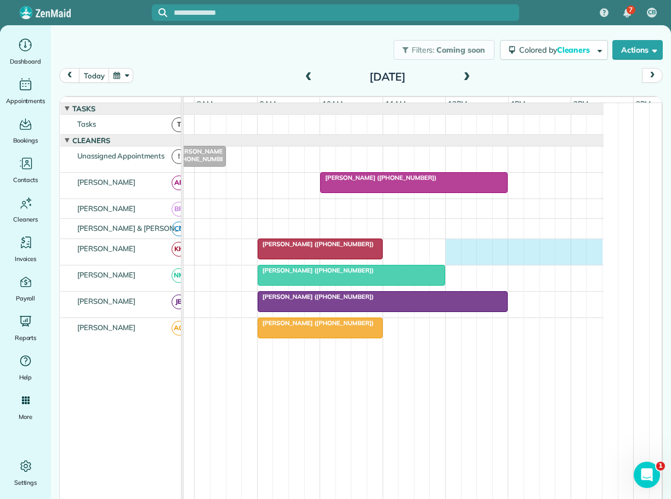
scroll to position [0, 63]
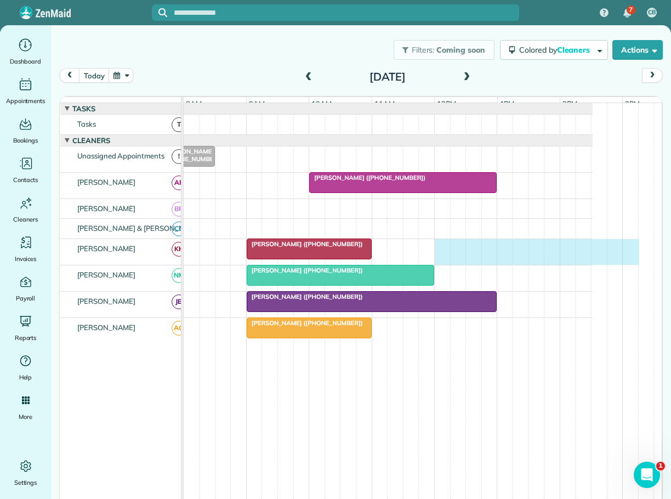
drag, startPoint x: 501, startPoint y: 251, endPoint x: 622, endPoint y: 253, distance: 121.2
click at [593, 253] on div "[PERSON_NAME] ([PHONE_NUMBER])" at bounding box center [357, 252] width 472 height 26
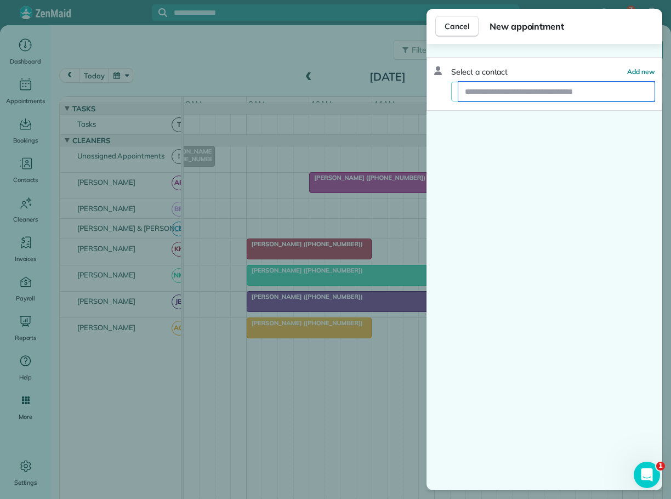
click at [537, 95] on input "text" at bounding box center [556, 92] width 196 height 20
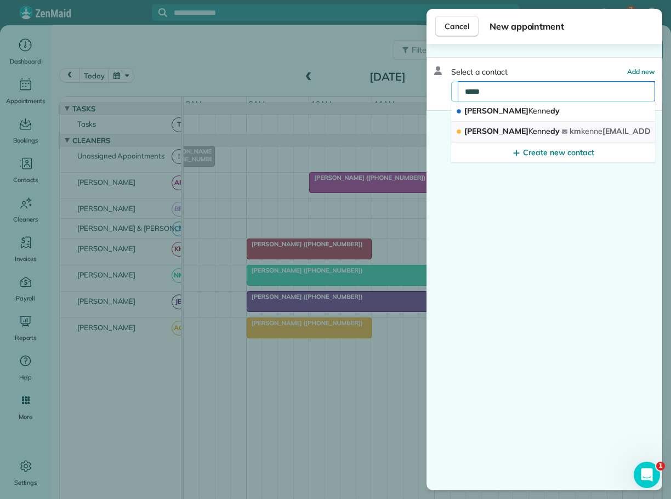
type input "*****"
click at [529, 132] on span "Kenne" at bounding box center [540, 131] width 22 height 10
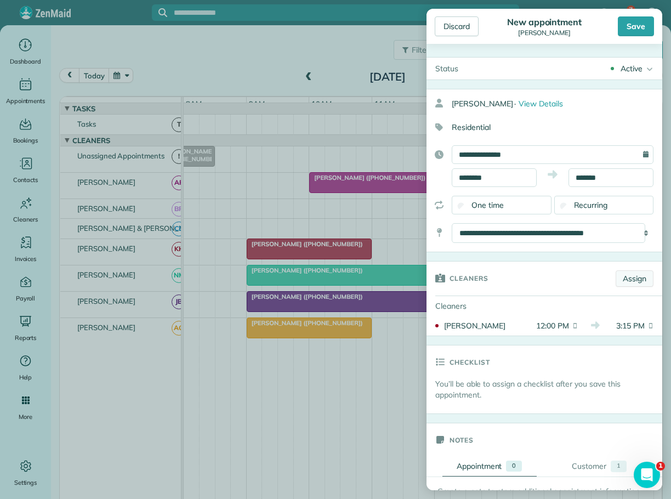
click at [628, 274] on link "Assign" at bounding box center [635, 278] width 38 height 16
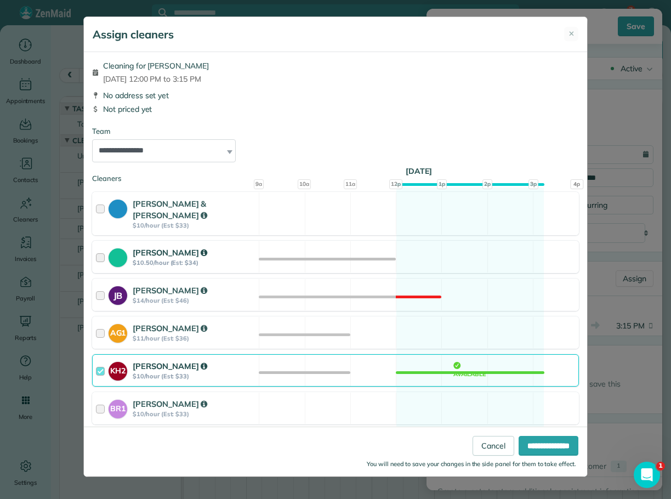
click at [99, 248] on div at bounding box center [102, 257] width 13 height 20
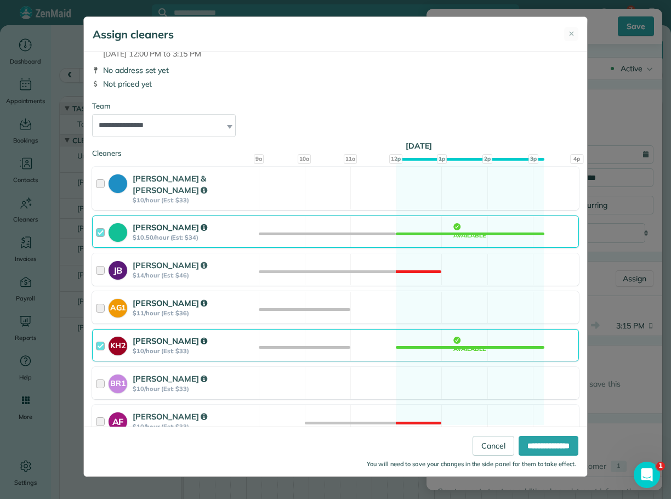
scroll to position [38, 0]
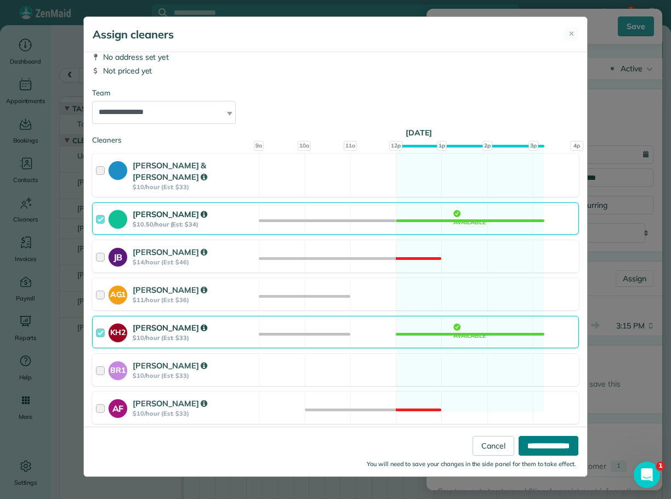
drag, startPoint x: 546, startPoint y: 446, endPoint x: 542, endPoint y: 440, distance: 6.7
click at [544, 445] on input "**********" at bounding box center [549, 446] width 60 height 20
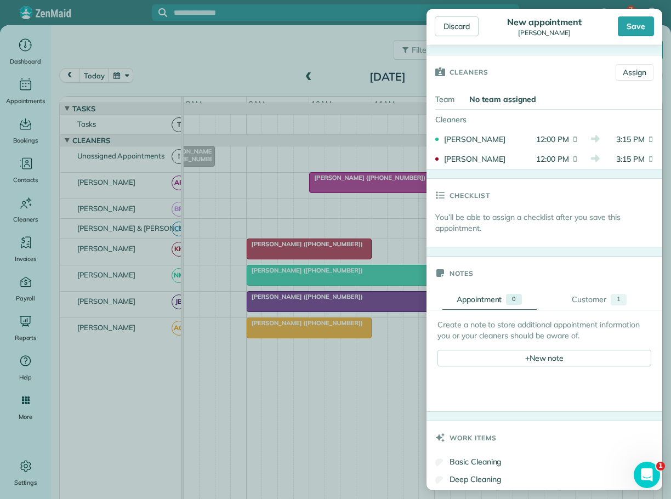
scroll to position [219, 0]
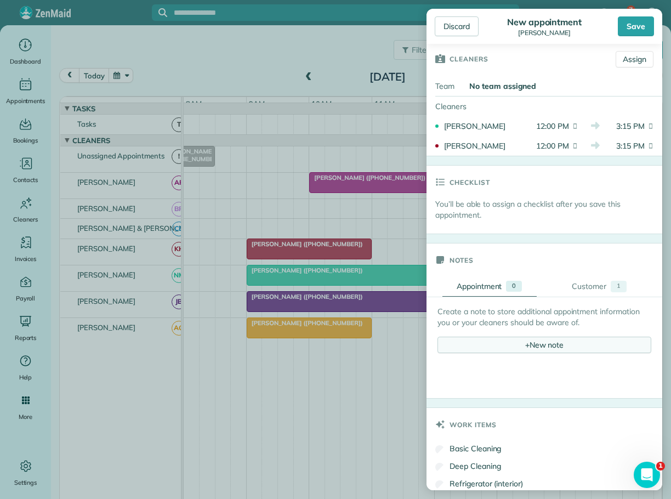
click at [531, 344] on div "+ New note" at bounding box center [545, 345] width 214 height 16
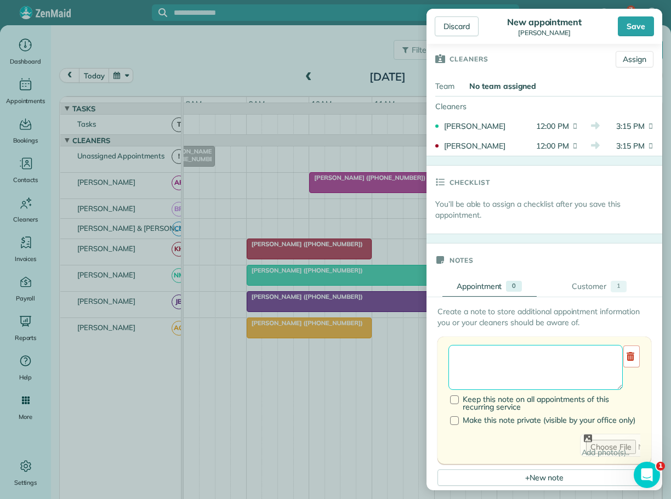
click at [480, 358] on textarea at bounding box center [536, 367] width 174 height 45
type textarea "**********"
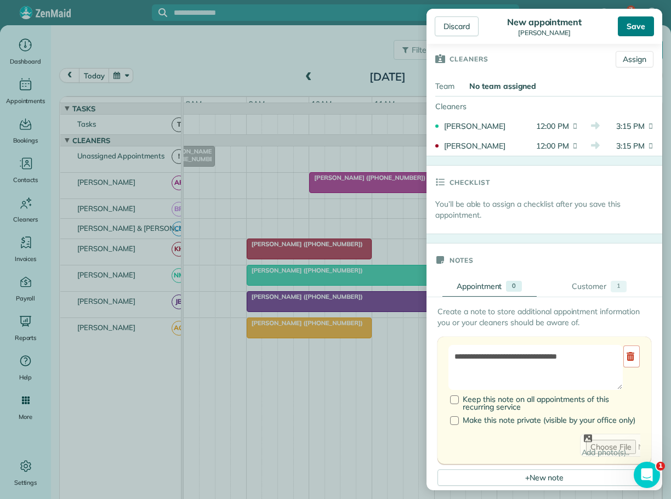
click at [634, 20] on div "Save" at bounding box center [636, 26] width 36 height 20
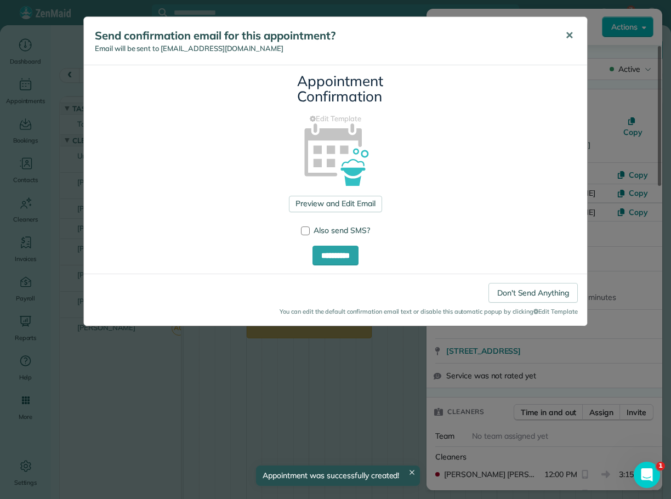
click at [571, 33] on span "✕" at bounding box center [569, 35] width 8 height 13
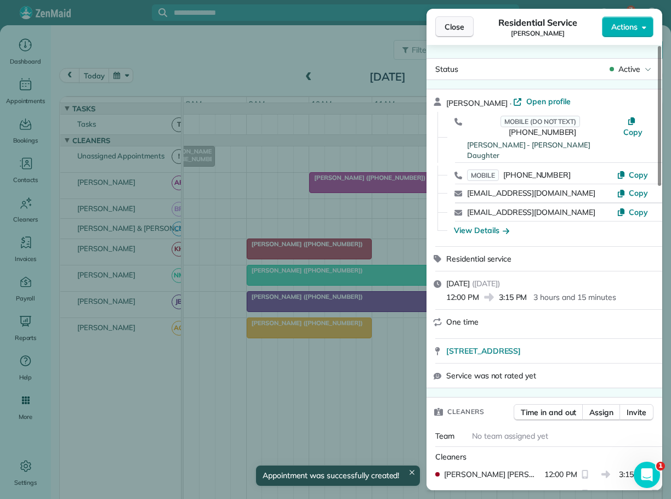
click at [461, 26] on span "Close" at bounding box center [455, 26] width 20 height 11
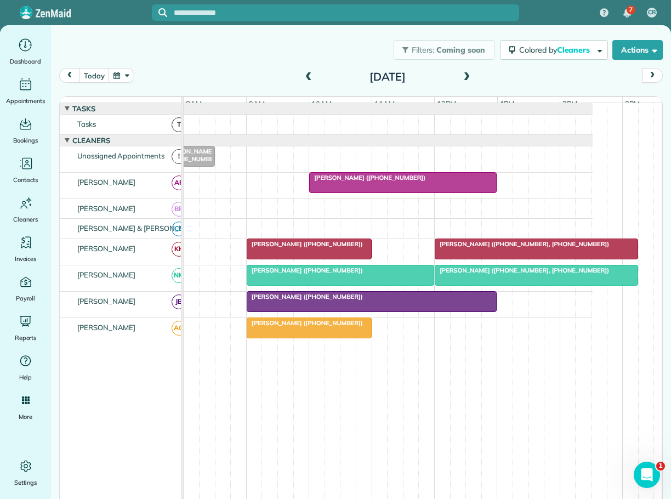
scroll to position [11, 0]
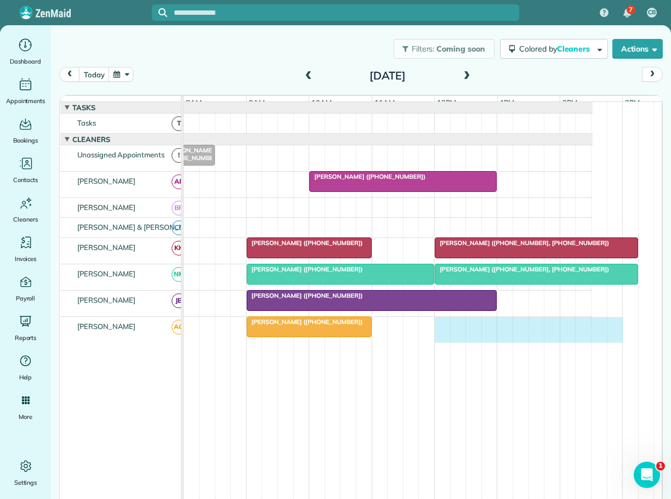
drag, startPoint x: 437, startPoint y: 329, endPoint x: 606, endPoint y: 337, distance: 169.6
click at [593, 337] on div "[PERSON_NAME] ([PHONE_NUMBER])" at bounding box center [357, 330] width 472 height 26
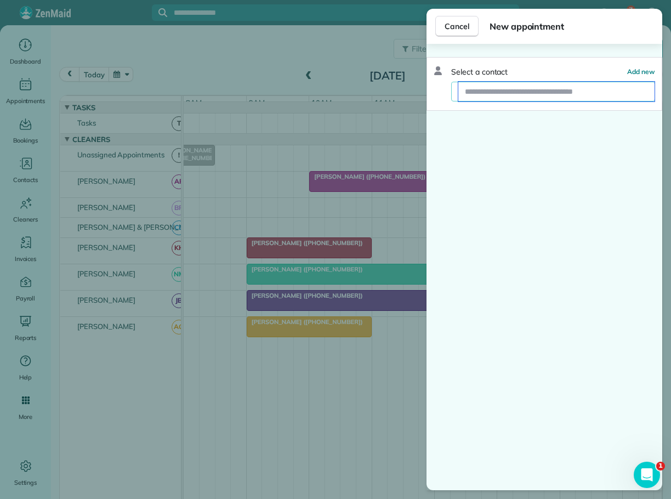
click at [506, 94] on input "text" at bounding box center [556, 92] width 196 height 20
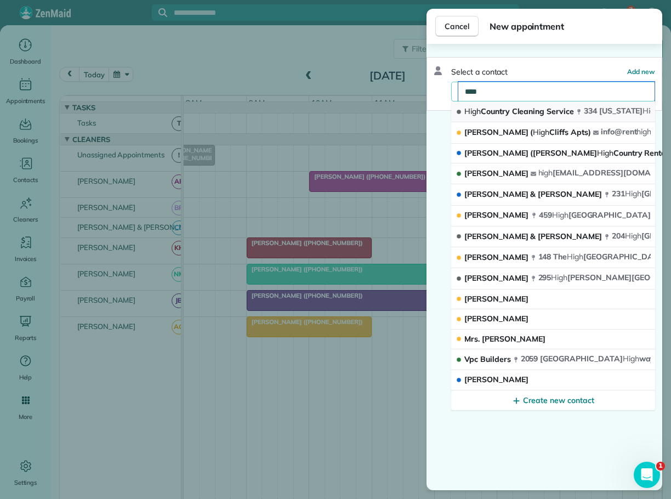
type input "****"
click at [504, 108] on span "High Country Cleaning Service" at bounding box center [519, 111] width 110 height 10
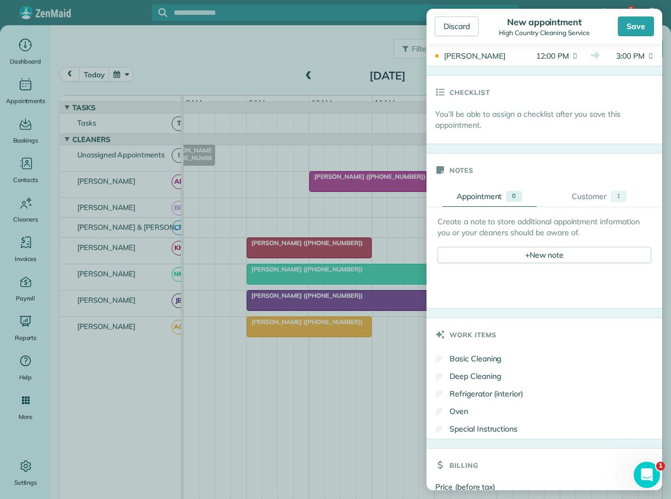
scroll to position [274, 0]
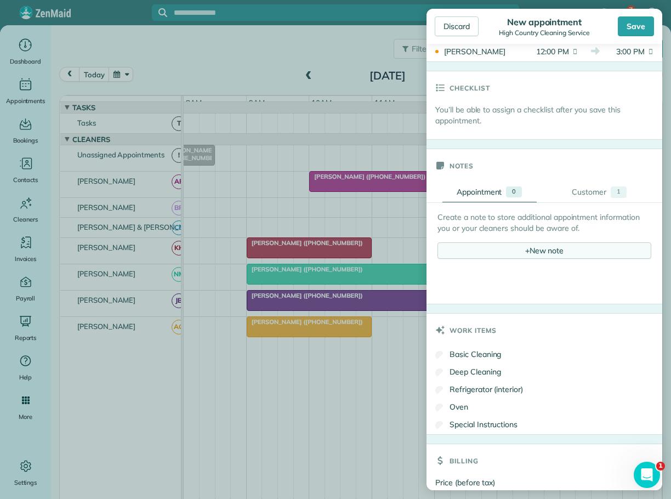
click at [540, 250] on div "+ New note" at bounding box center [545, 250] width 214 height 16
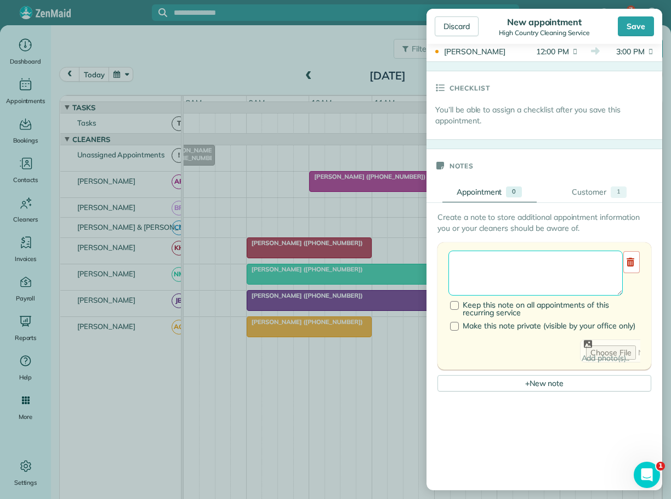
click at [474, 265] on textarea at bounding box center [536, 273] width 174 height 45
type textarea "**********"
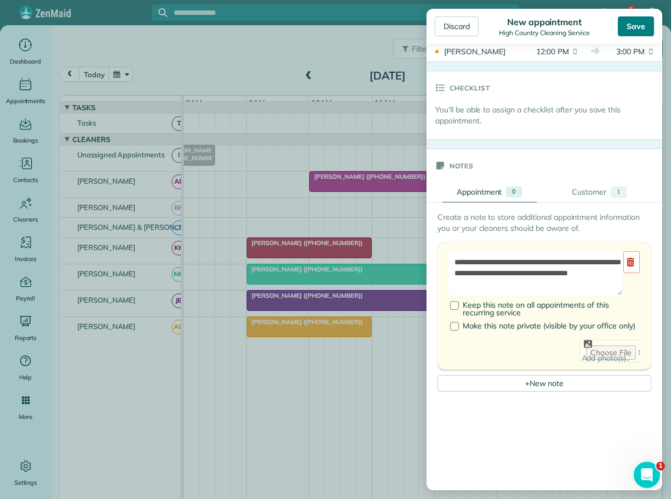
click at [633, 25] on div "Save" at bounding box center [636, 26] width 36 height 20
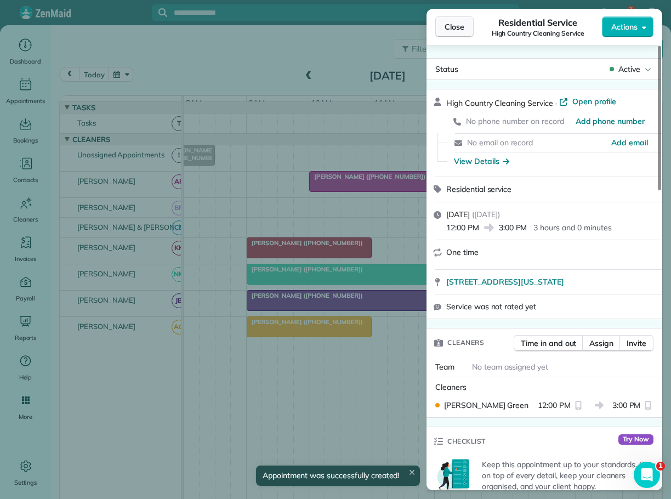
click at [457, 24] on span "Close" at bounding box center [455, 26] width 20 height 11
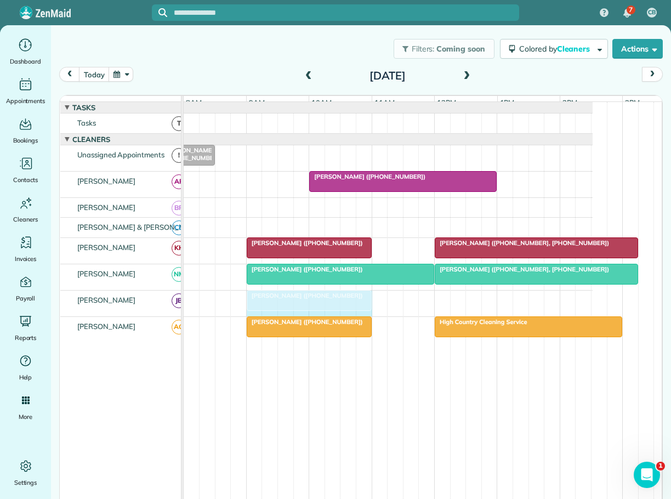
drag, startPoint x: 493, startPoint y: 307, endPoint x: 367, endPoint y: 301, distance: 125.7
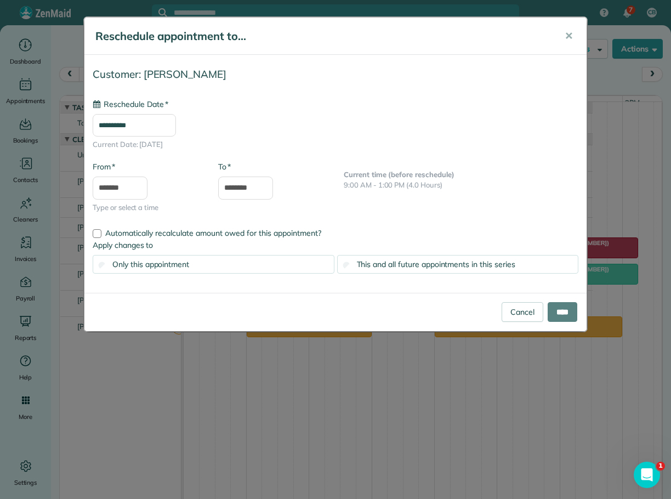
type input "**********"
click at [557, 309] on input "****" at bounding box center [563, 312] width 30 height 20
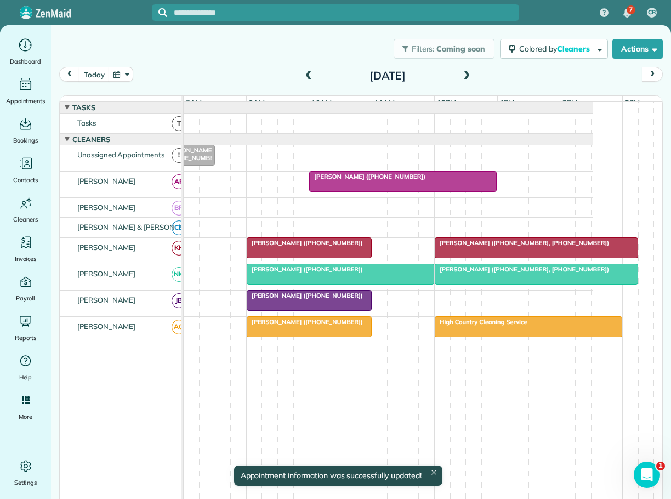
click at [287, 299] on span "[PERSON_NAME] ([PHONE_NUMBER])" at bounding box center [304, 296] width 117 height 8
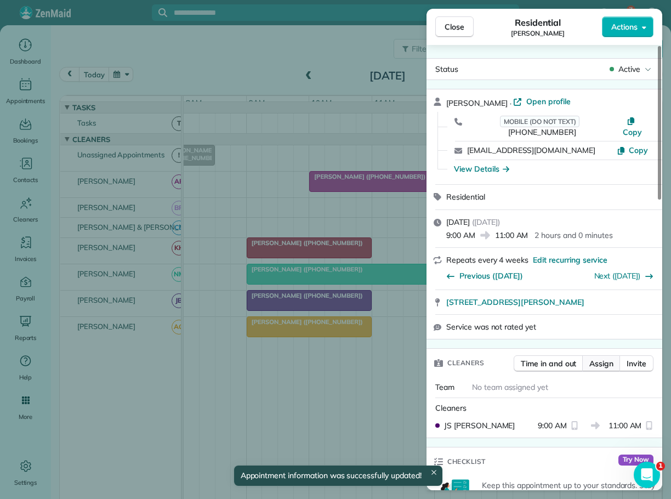
click at [605, 358] on span "Assign" at bounding box center [601, 363] width 24 height 11
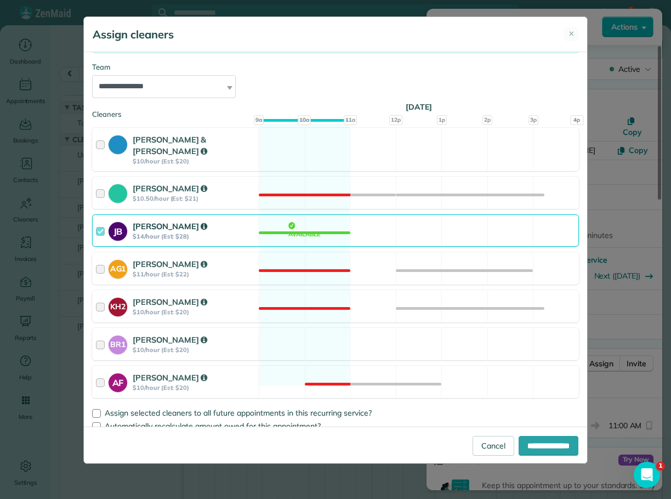
scroll to position [111, 0]
click at [103, 371] on div at bounding box center [102, 381] width 13 height 20
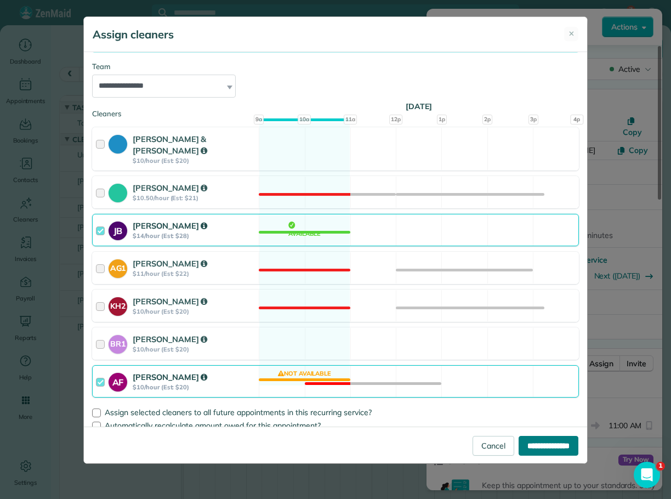
click at [539, 441] on input "**********" at bounding box center [549, 446] width 60 height 20
type input "**********"
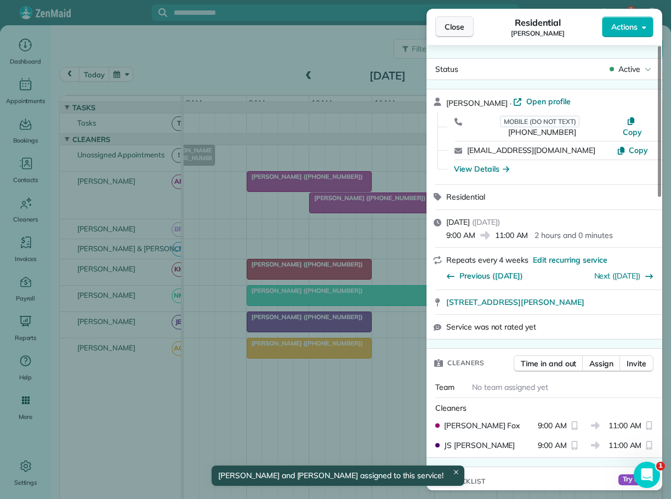
click at [454, 33] on button "Close" at bounding box center [454, 26] width 38 height 21
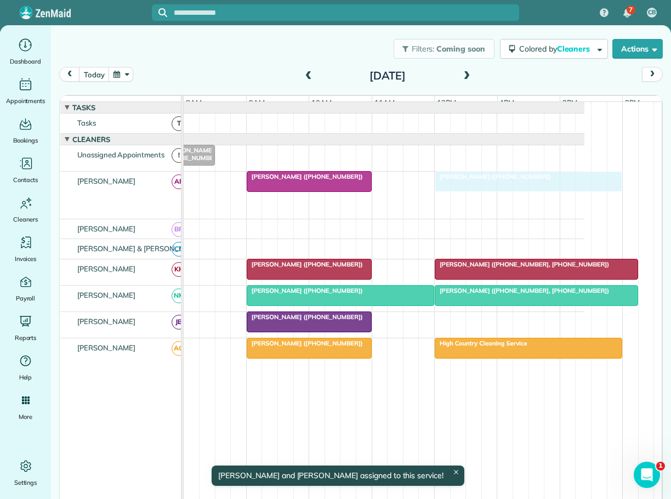
drag, startPoint x: 358, startPoint y: 214, endPoint x: 480, endPoint y: 192, distance: 124.2
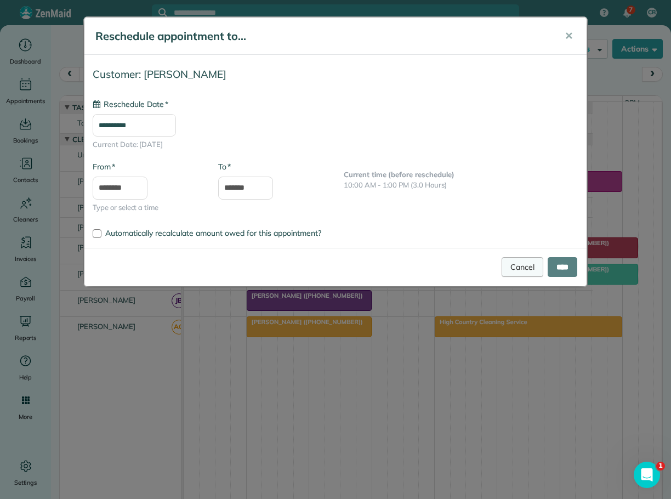
type input "**********"
click at [560, 263] on input "****" at bounding box center [563, 267] width 30 height 20
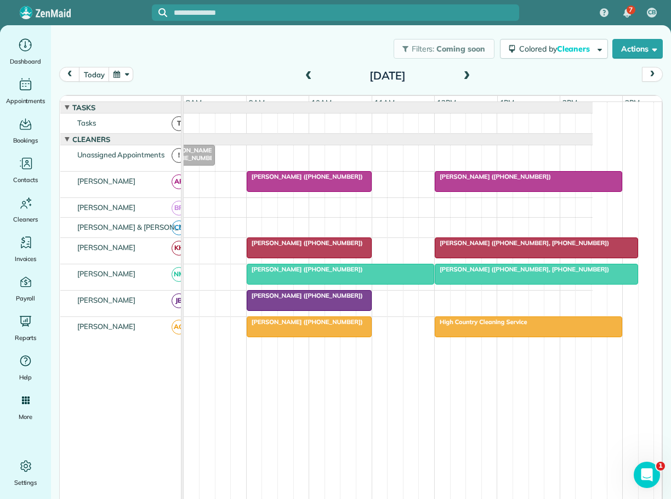
click at [292, 326] on span "[PERSON_NAME] ([PHONE_NUMBER])" at bounding box center [304, 322] width 117 height 8
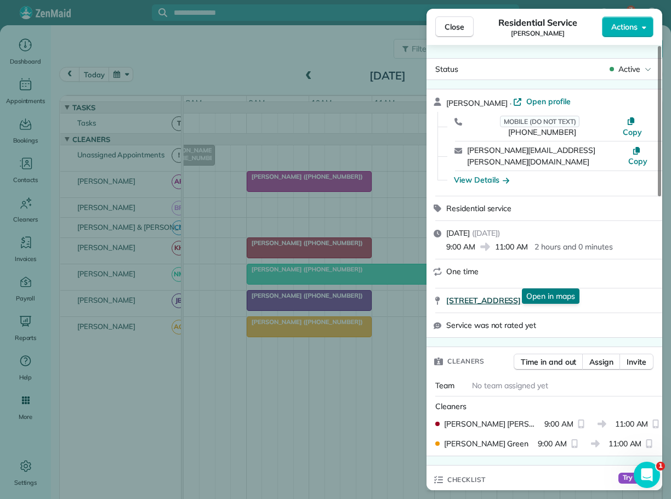
click at [521, 295] on span "214 Falcon View Drive Banner Elk NC 28604" at bounding box center [483, 300] width 75 height 11
click at [461, 25] on span "Close" at bounding box center [455, 26] width 20 height 11
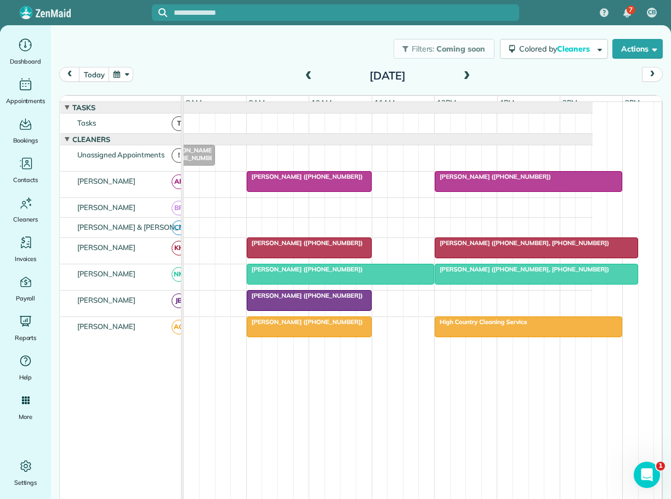
click at [468, 247] on span "[PERSON_NAME] ([PHONE_NUMBER], [PHONE_NUMBER])" at bounding box center [521, 243] width 175 height 8
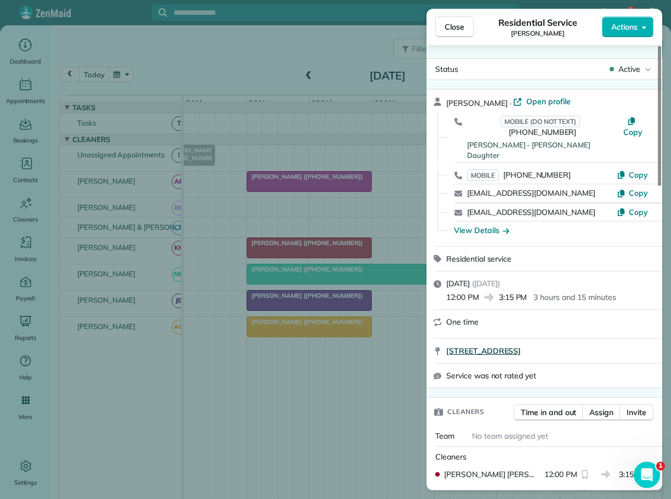
click at [505, 345] on span "605 Little Sugar Lane Sugar Mountain NC 28604" at bounding box center [483, 350] width 75 height 11
click at [509, 345] on span "605 Little Sugar Lane Sugar Mountain NC 28604" at bounding box center [483, 350] width 75 height 11
click at [461, 27] on span "Close" at bounding box center [455, 26] width 20 height 11
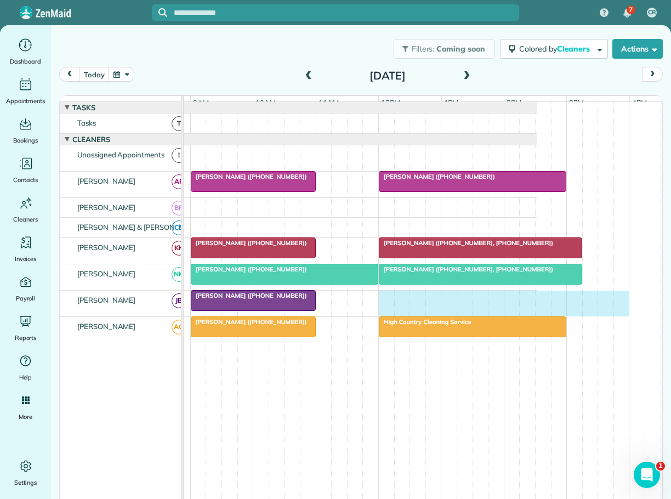
scroll to position [0, 123]
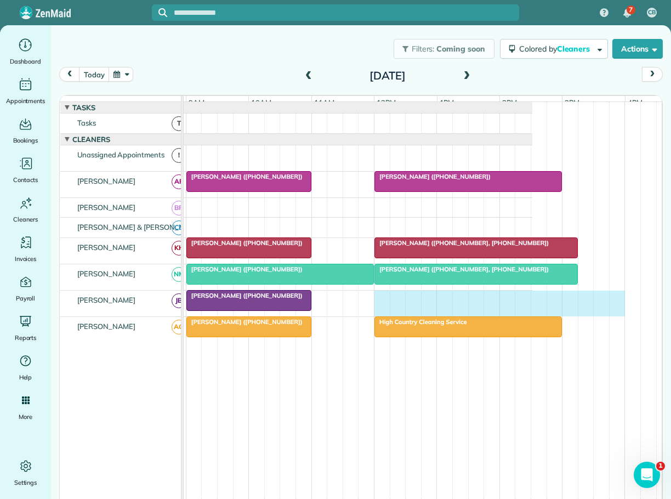
drag, startPoint x: 438, startPoint y: 305, endPoint x: 610, endPoint y: 310, distance: 172.2
click at [532, 310] on div "[PERSON_NAME] ([PHONE_NUMBER])" at bounding box center [297, 304] width 472 height 26
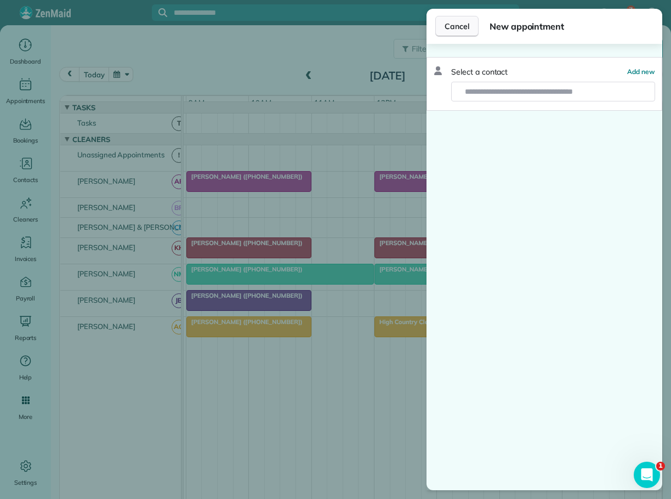
click at [452, 27] on span "Cancel" at bounding box center [457, 26] width 25 height 11
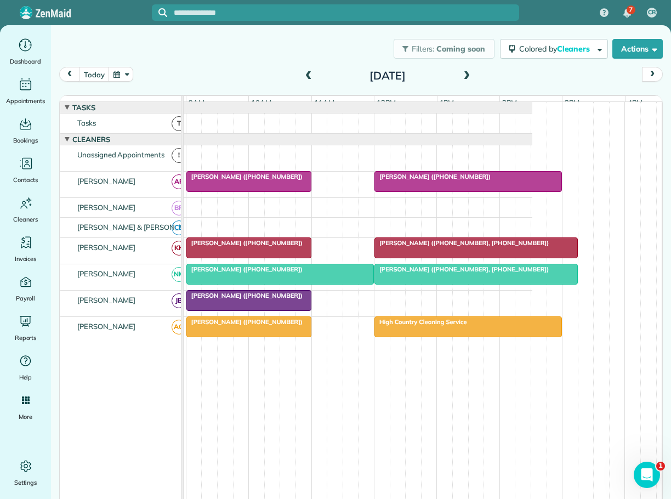
click at [303, 73] on span at bounding box center [309, 76] width 12 height 10
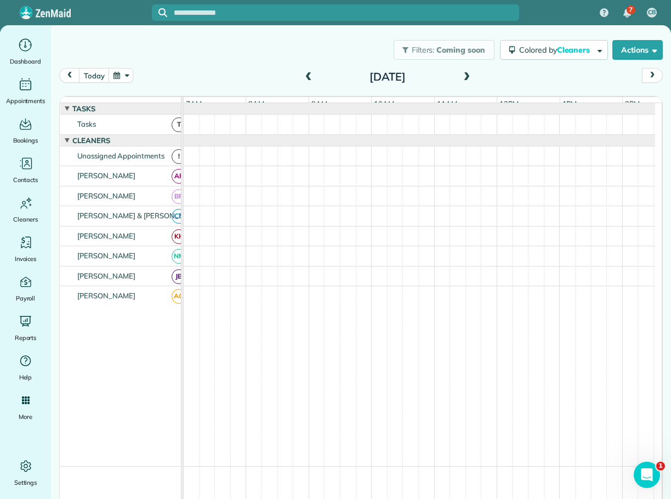
click at [303, 73] on span at bounding box center [309, 77] width 12 height 10
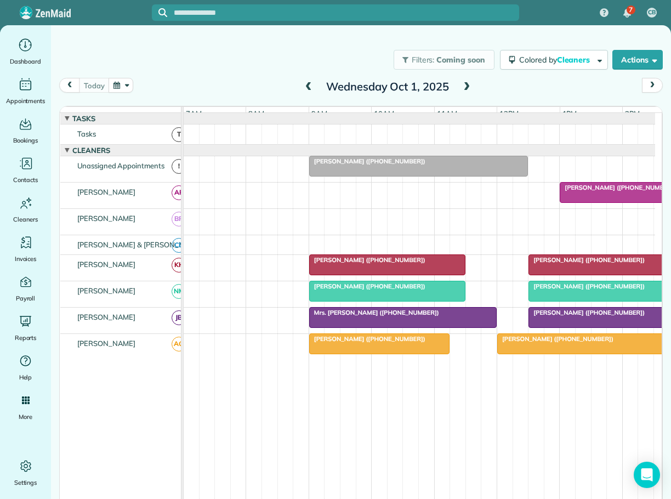
click at [361, 165] on span "[PERSON_NAME] ([PHONE_NUMBER])" at bounding box center [367, 161] width 117 height 8
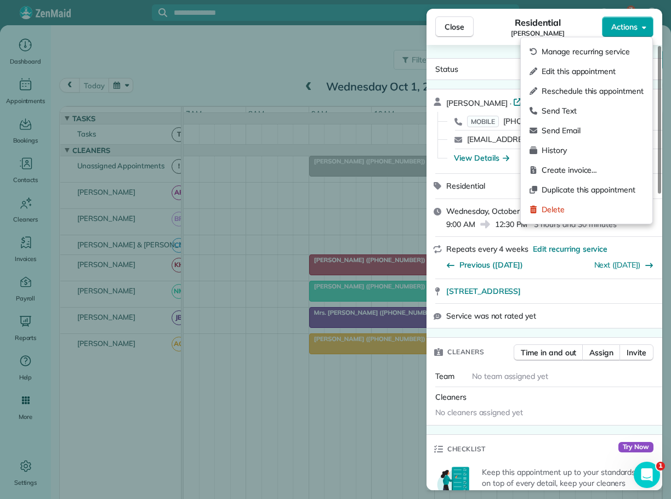
click at [622, 28] on span "Actions" at bounding box center [624, 26] width 26 height 11
click at [562, 67] on span "Edit this appointment" at bounding box center [593, 71] width 102 height 11
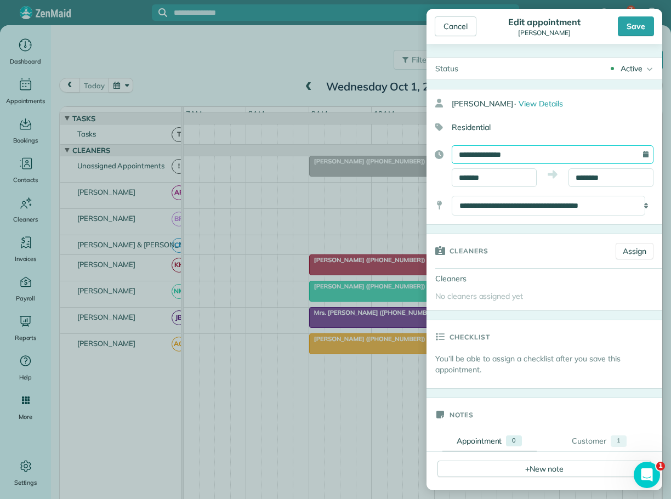
click at [475, 151] on input "**********" at bounding box center [553, 154] width 202 height 19
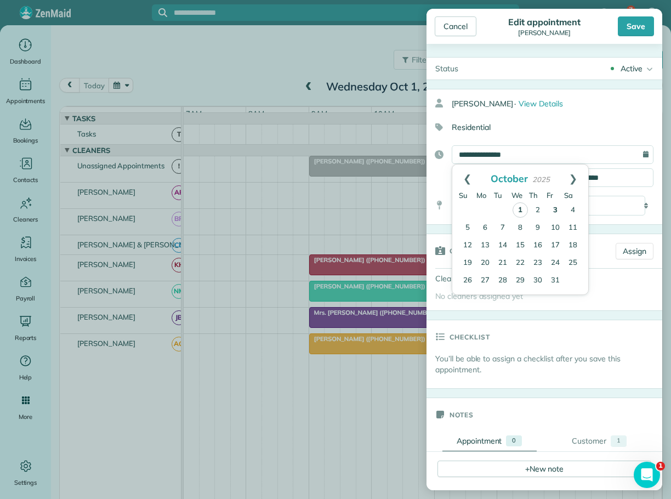
click at [555, 208] on link "3" at bounding box center [556, 211] width 18 height 18
type input "**********"
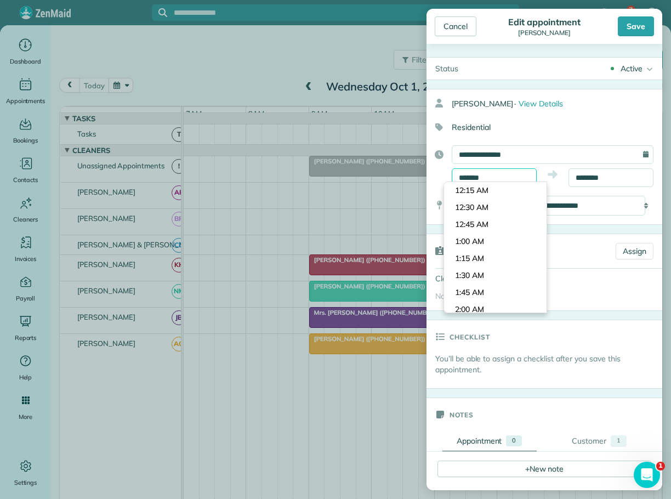
click at [467, 175] on input "*******" at bounding box center [494, 177] width 85 height 19
type input "********"
click at [482, 242] on body "7 CB Dashboard Appointments Bookings Contacts Cleaners Invoices Payroll Reports…" at bounding box center [335, 249] width 671 height 499
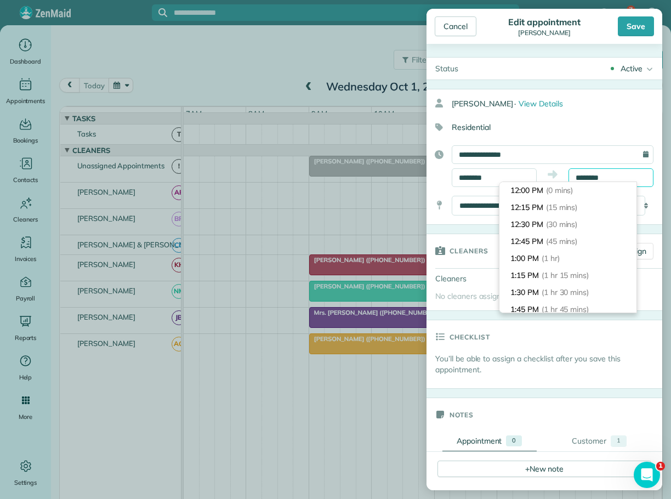
click at [577, 179] on input "********" at bounding box center [611, 177] width 85 height 19
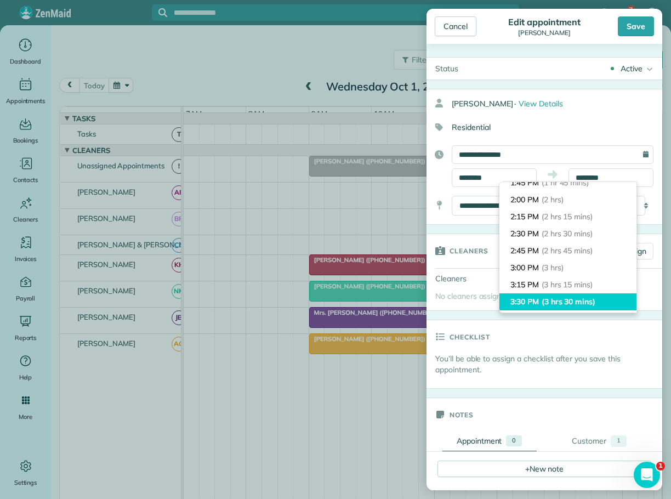
type input "*******"
click at [544, 295] on li "3:30 PM (3 hrs 30 mins)" at bounding box center [568, 301] width 137 height 17
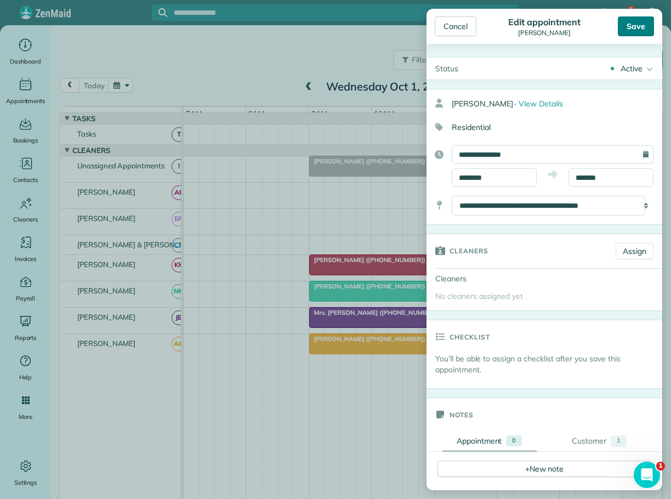
click at [636, 27] on div "Save" at bounding box center [636, 26] width 36 height 20
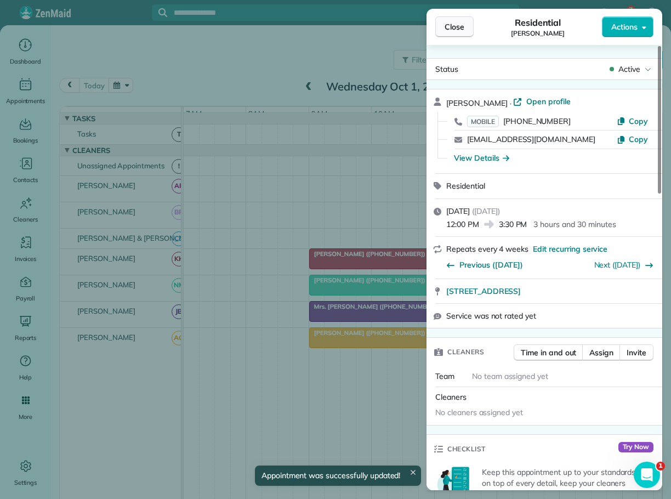
click at [456, 29] on span "Close" at bounding box center [455, 26] width 20 height 11
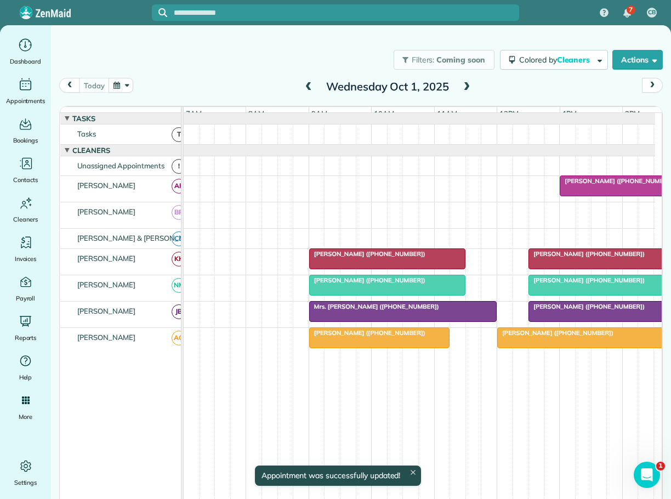
click at [462, 86] on span at bounding box center [467, 87] width 12 height 10
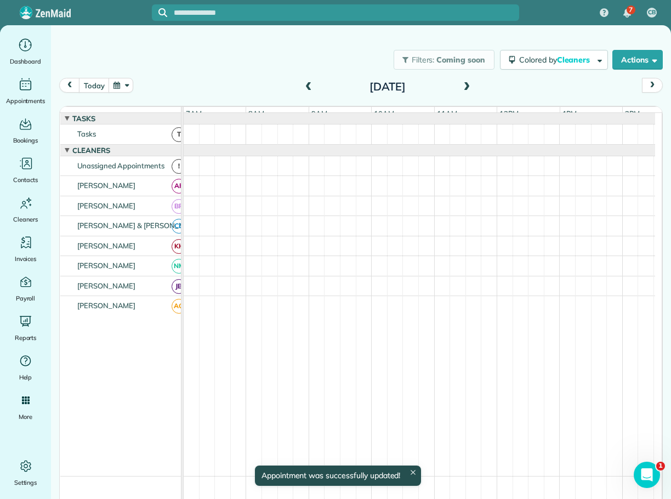
scroll to position [8, 0]
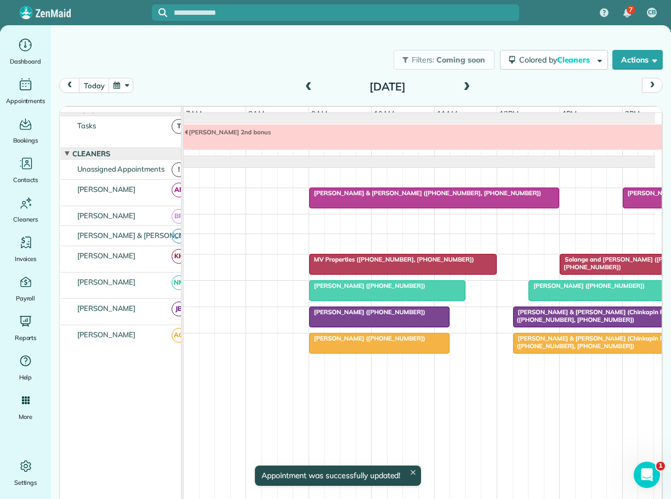
click at [462, 86] on span at bounding box center [467, 87] width 12 height 10
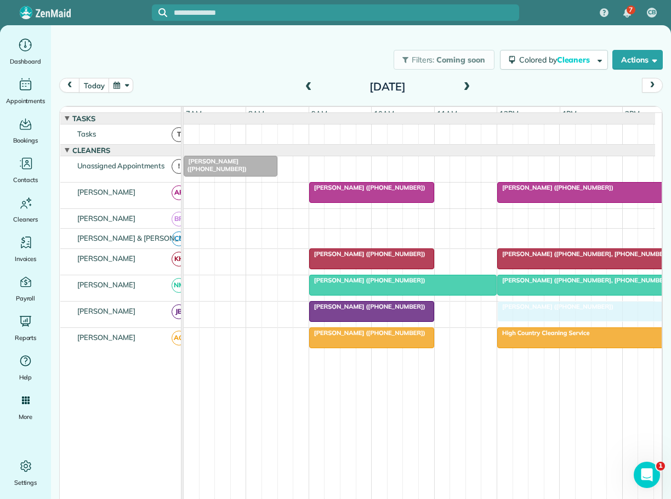
drag, startPoint x: 522, startPoint y: 167, endPoint x: 515, endPoint y: 311, distance: 144.4
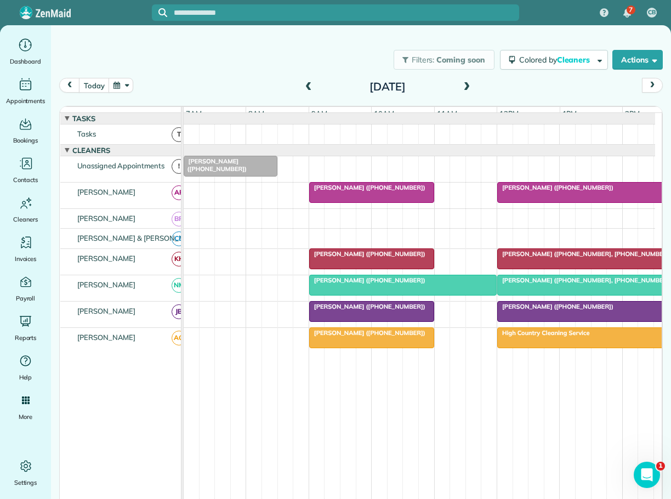
click at [461, 86] on span at bounding box center [467, 87] width 12 height 10
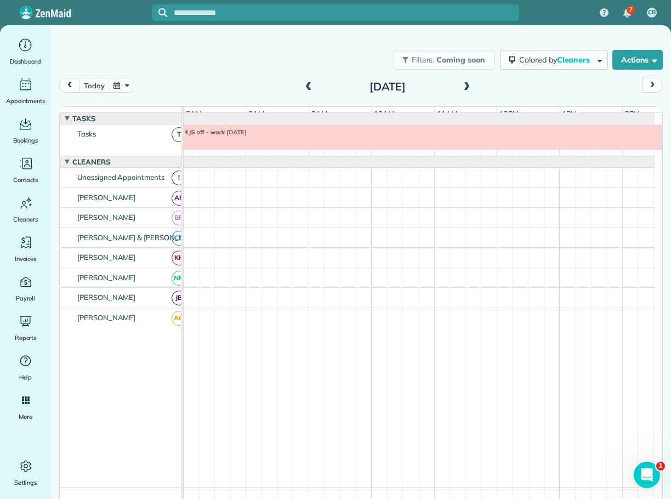
scroll to position [8, 0]
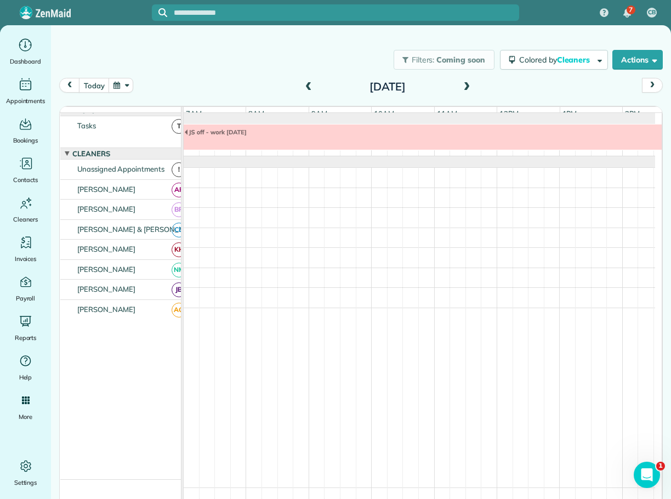
click at [463, 84] on span at bounding box center [467, 87] width 12 height 10
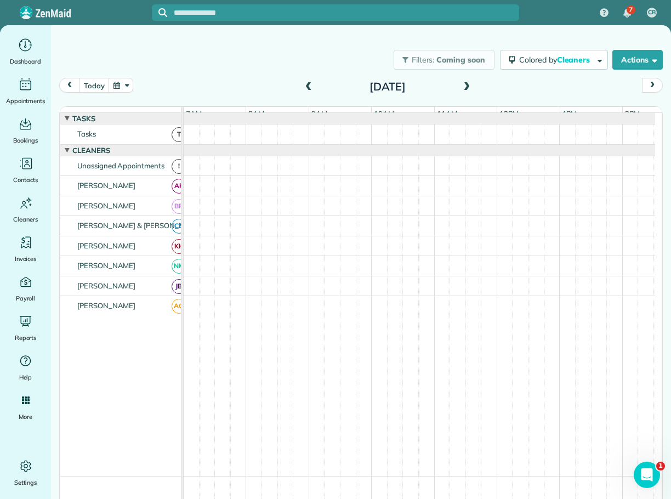
click at [463, 84] on span at bounding box center [467, 87] width 12 height 10
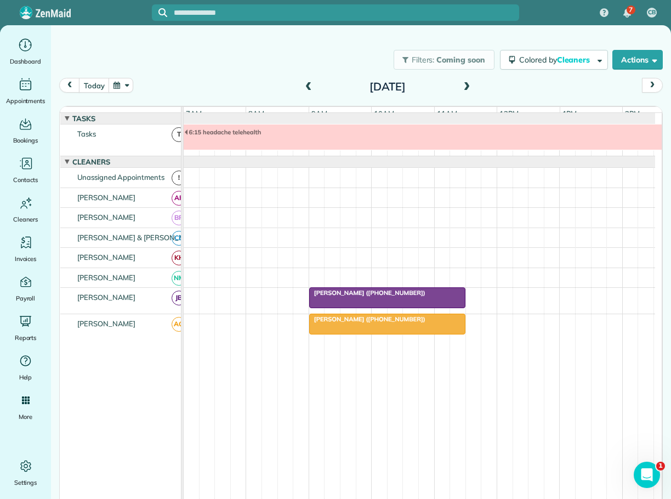
scroll to position [8, 0]
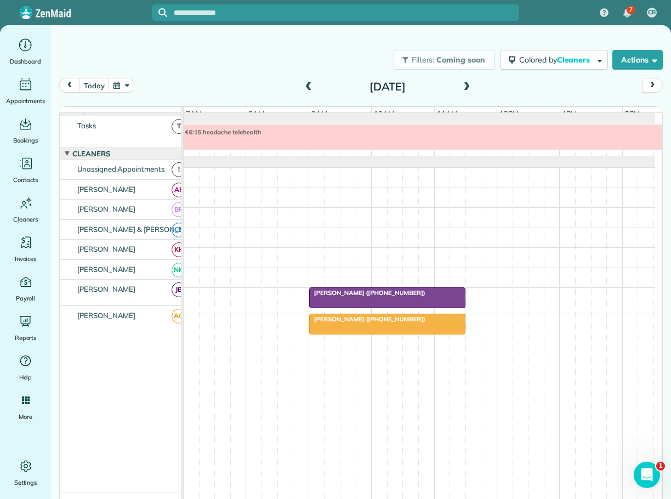
click at [216, 136] on span "6:15 headache telehealth" at bounding box center [223, 132] width 78 height 8
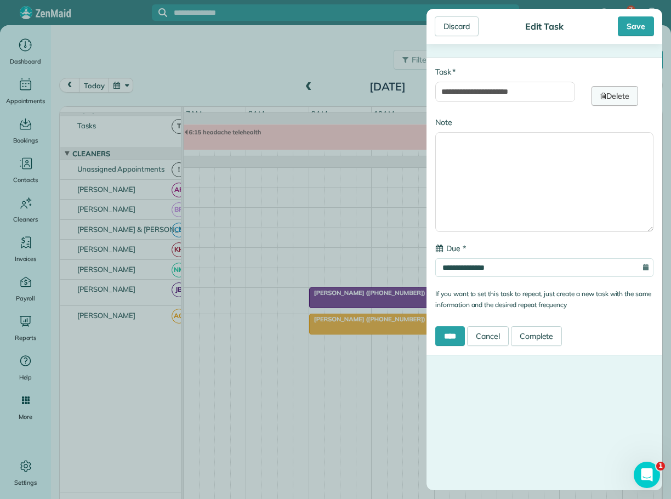
click at [608, 95] on link "Delete" at bounding box center [615, 96] width 47 height 20
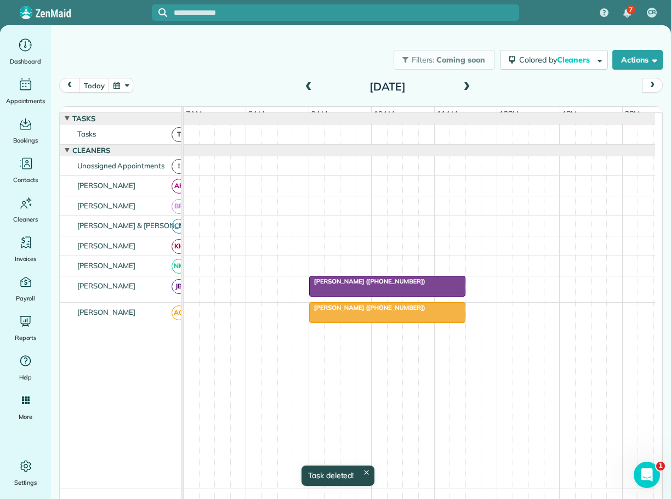
click at [463, 85] on span at bounding box center [467, 87] width 12 height 10
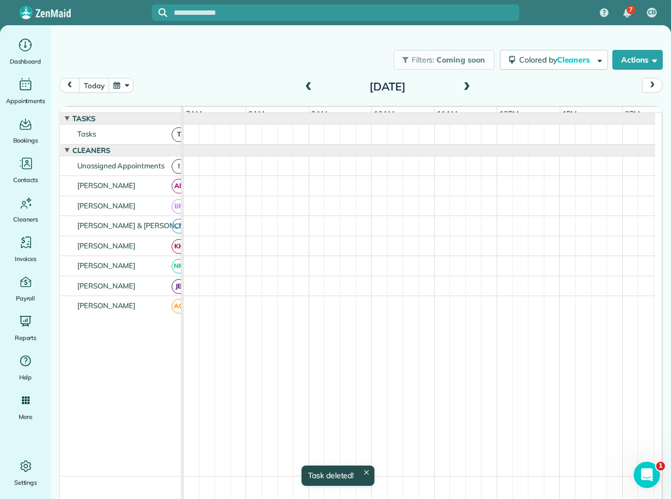
scroll to position [8, 0]
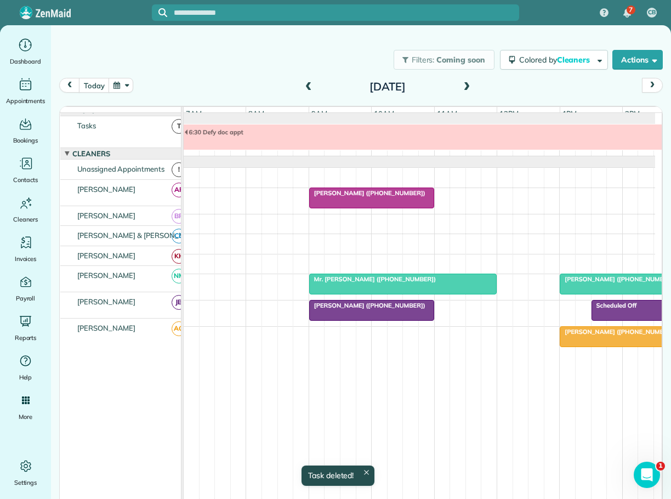
click at [304, 82] on span at bounding box center [309, 87] width 12 height 10
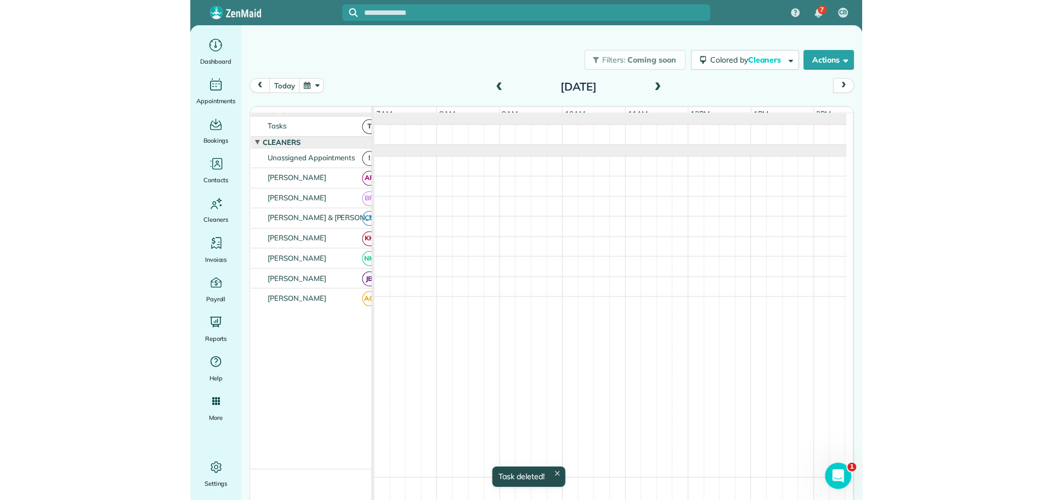
scroll to position [0, 0]
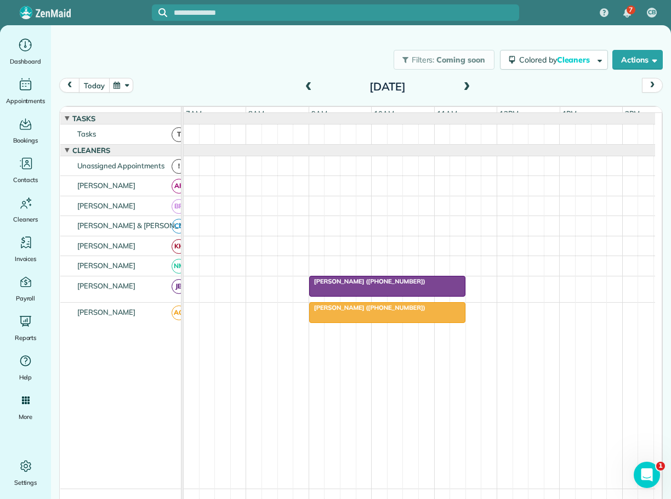
click at [98, 82] on button "today" at bounding box center [94, 85] width 30 height 15
